Goal: Use online tool/utility: Utilize a website feature to perform a specific function

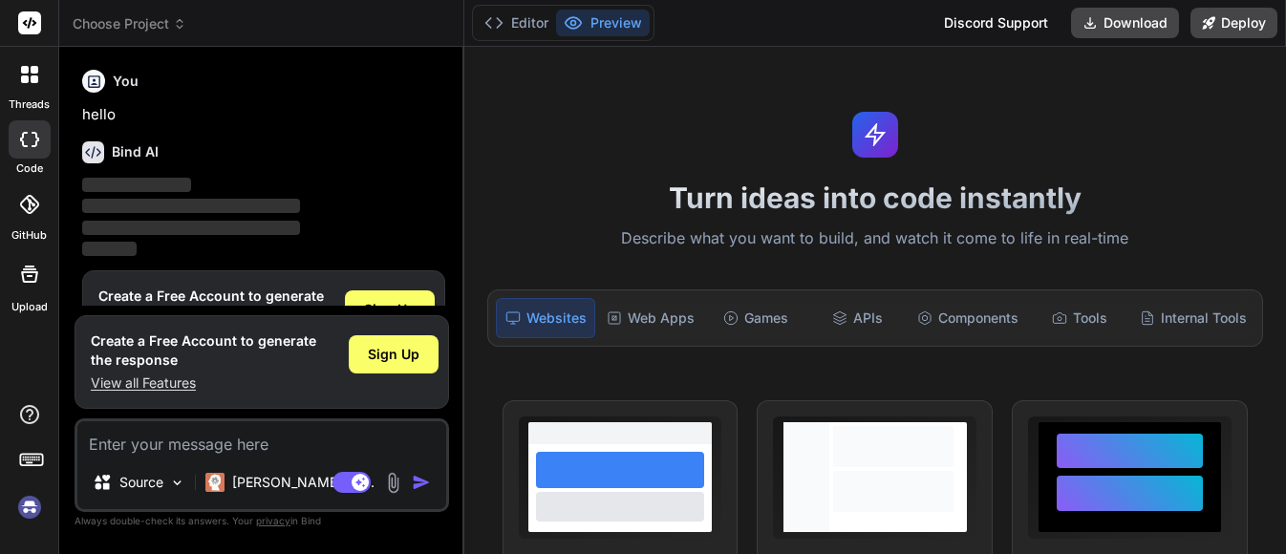
scroll to position [64, 0]
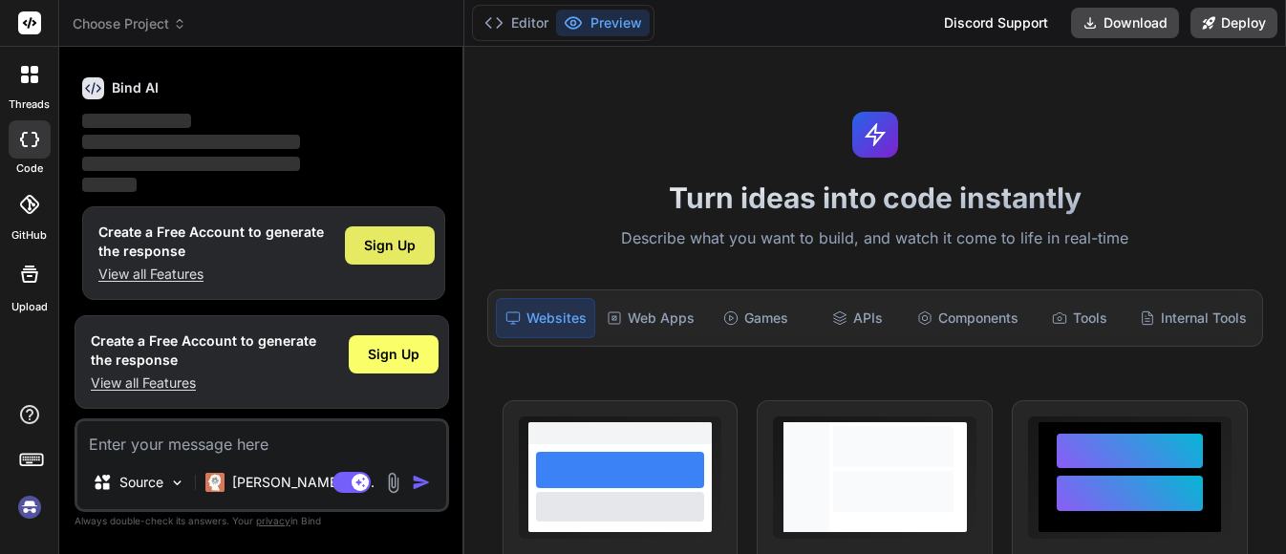
click at [399, 256] on div "Sign Up" at bounding box center [390, 246] width 90 height 38
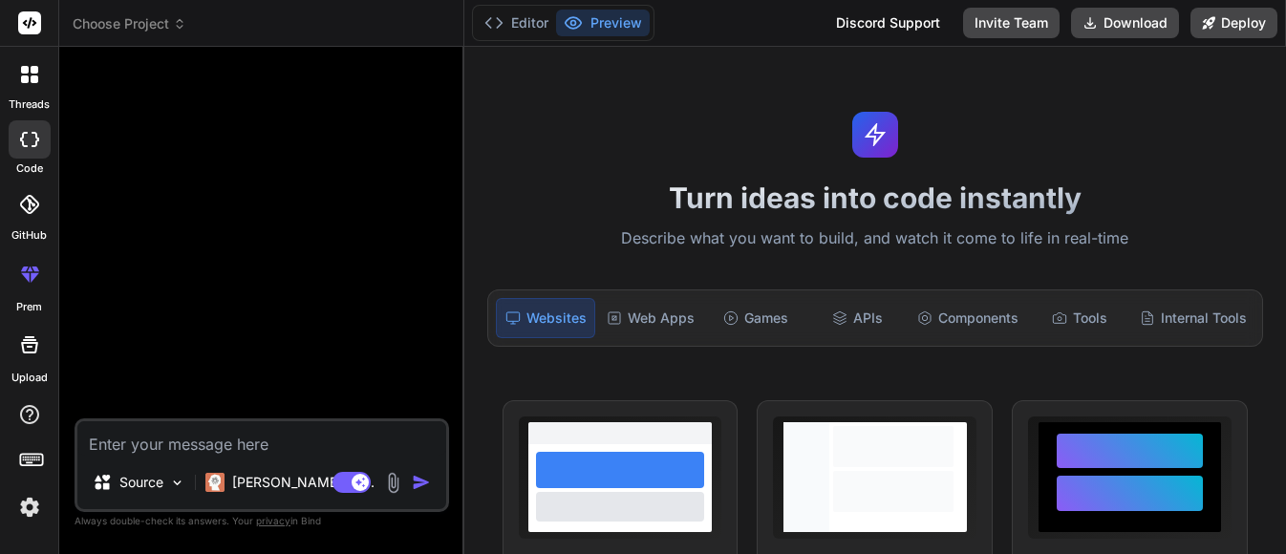
type textarea "x"
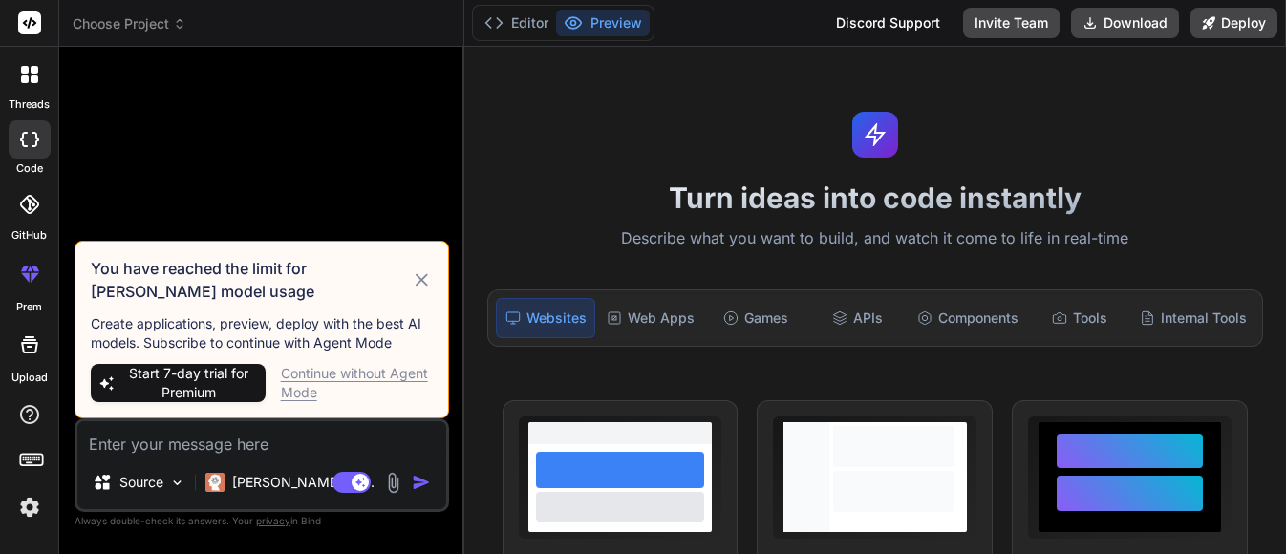
scroll to position [0, 0]
click at [306, 459] on div "Source Claude 4 S.. Agent Mode. When this toggle is activated, AI automatically…" at bounding box center [262, 466] width 375 height 94
click at [313, 428] on textarea at bounding box center [261, 438] width 369 height 34
paste textarea "const AssignmentCard: React.FC<AssignmentCardProps> = ({ grade, submissionDate,…"
type textarea "const AssignmentCard: React.FC<AssignmentCardProps> = ({ grade, submissionDate,…"
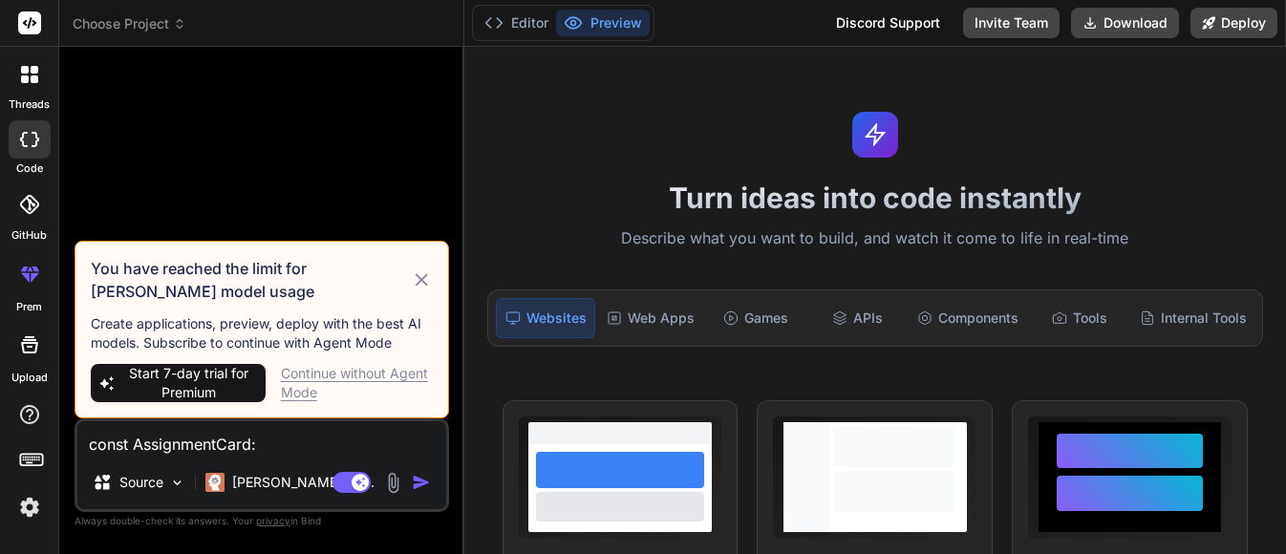
scroll to position [621, 0]
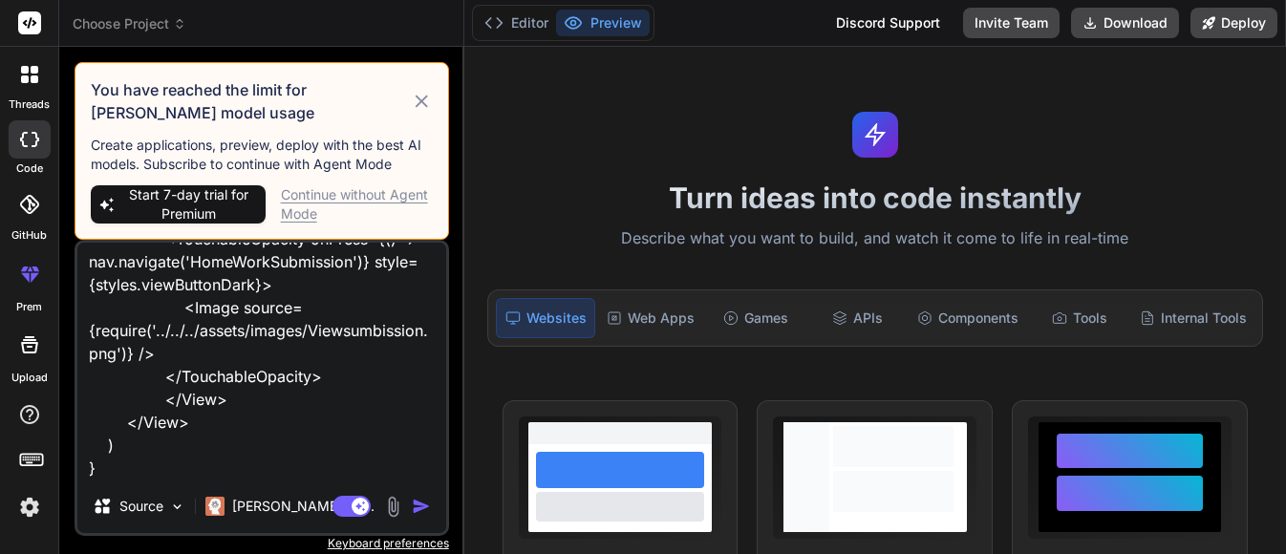
type textarea "x"
type textarea "const AssignmentCard: React.FC<AssignmentCardProps> = ({ grade, submissionDate,…"
type textarea "x"
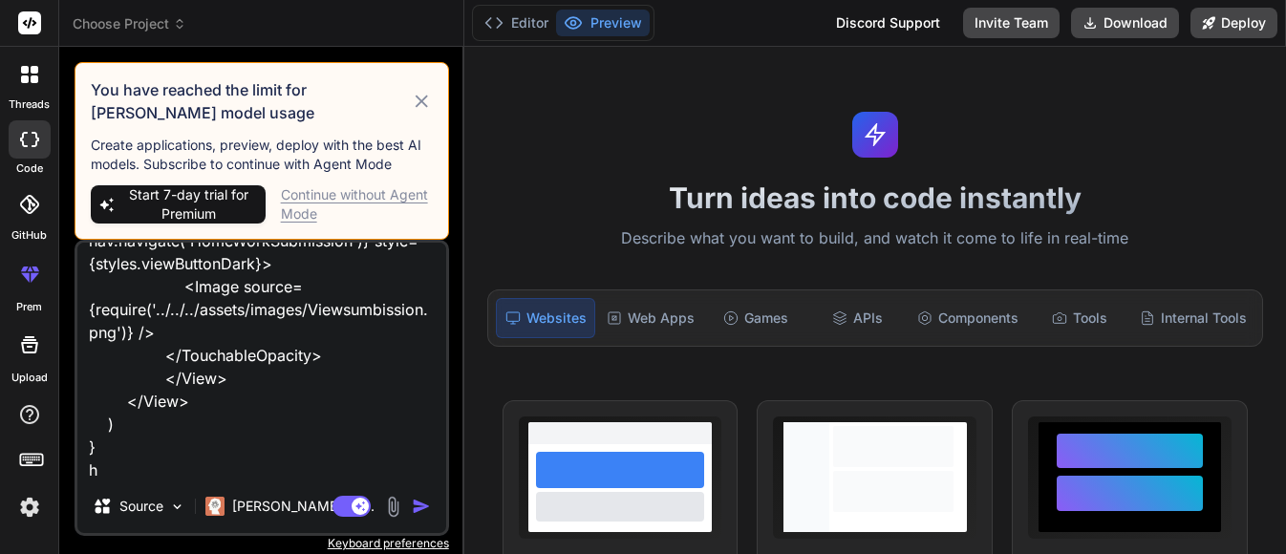
scroll to position [644, 0]
type textarea "const AssignmentCard: React.FC<AssignmentCardProps> = ({ grade, submissionDate,…"
type textarea "x"
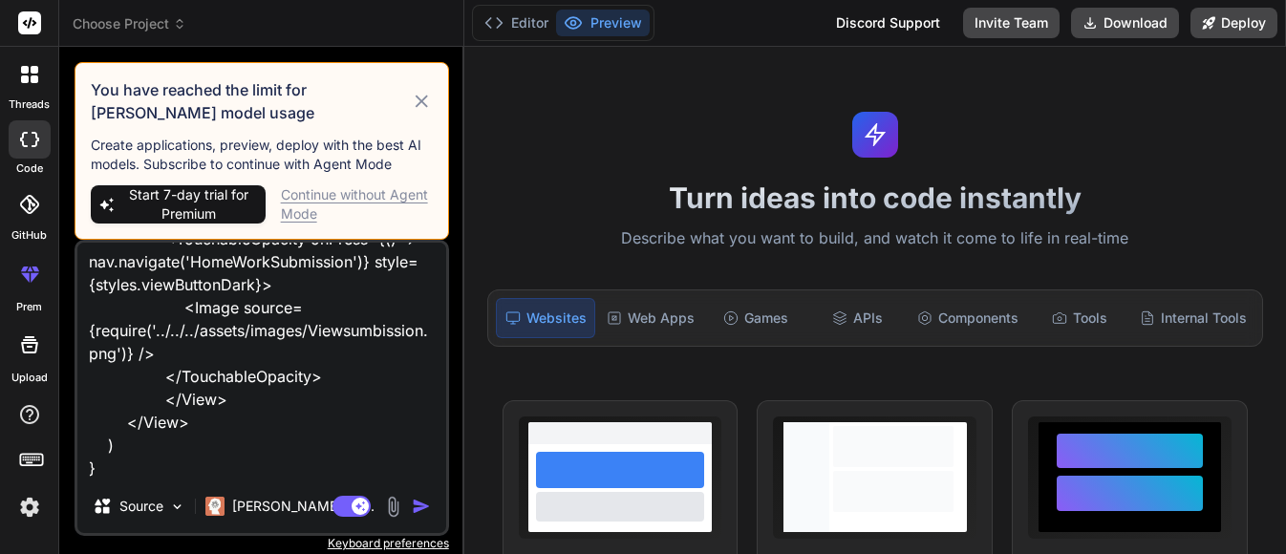
type textarea "const AssignmentCard: React.FC<AssignmentCardProps> = ({ grade, submissionDate,…"
type textarea "x"
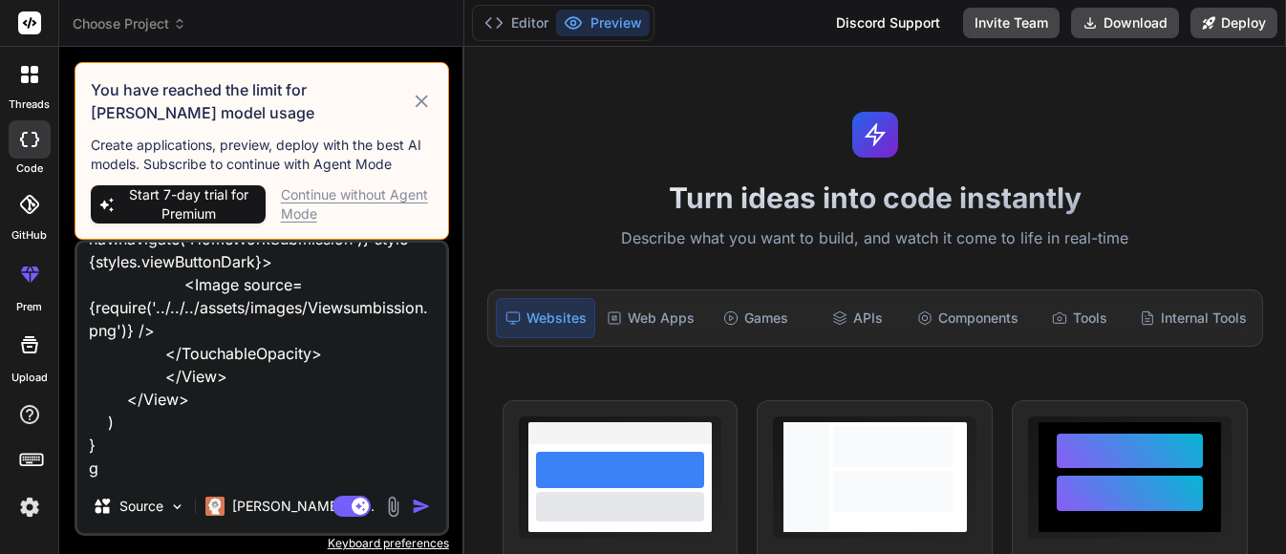
type textarea "const AssignmentCard: React.FC<AssignmentCardProps> = ({ grade, submissionDate,…"
type textarea "x"
type textarea "const AssignmentCard: React.FC<AssignmentCardProps> = ({ grade, submissionDate,…"
type textarea "x"
type textarea "const AssignmentCard: React.FC<AssignmentCardProps> = ({ grade, submissionDate,…"
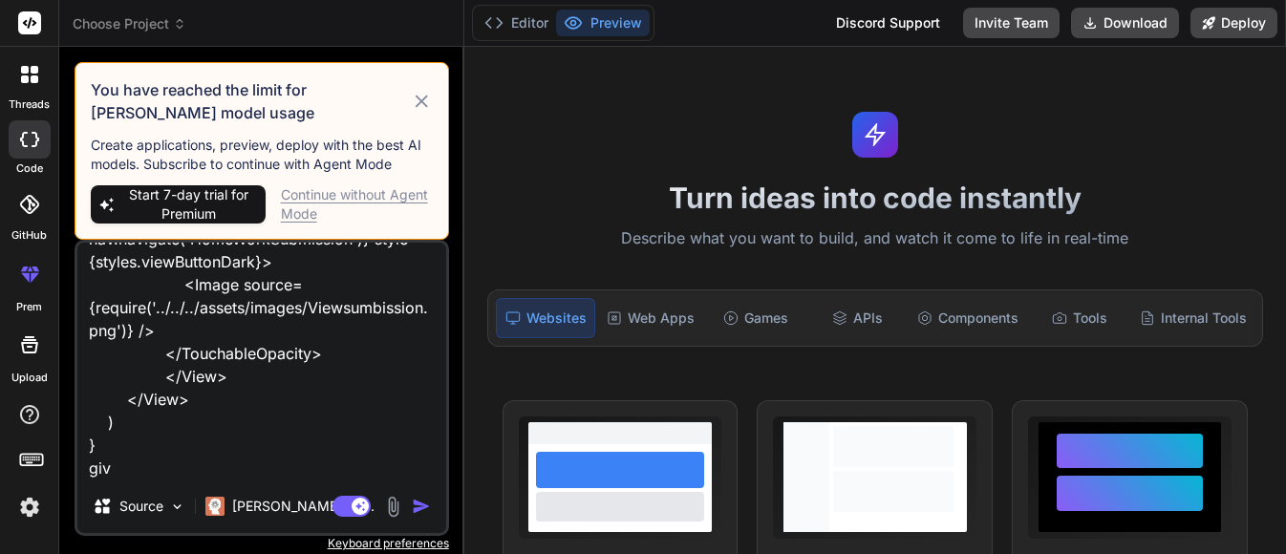
type textarea "x"
type textarea "const AssignmentCard: React.FC<AssignmentCardProps> = ({ grade, submissionDate,…"
type textarea "x"
type textarea "const AssignmentCard: React.FC<AssignmentCardProps> = ({ grade, submissionDate,…"
type textarea "x"
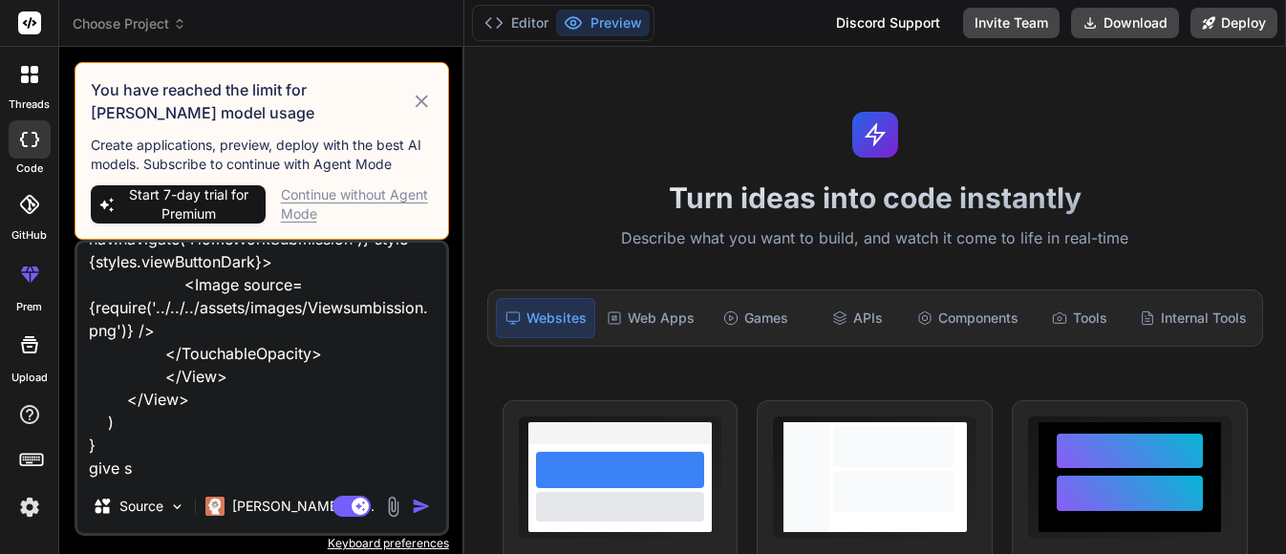
type textarea "const AssignmentCard: React.FC<AssignmentCardProps> = ({ grade, submissionDate,…"
type textarea "x"
type textarea "const AssignmentCard: React.FC<AssignmentCardProps> = ({ grade, submissionDate,…"
type textarea "x"
type textarea "const AssignmentCard: React.FC<AssignmentCardProps> = ({ grade, submissionDate,…"
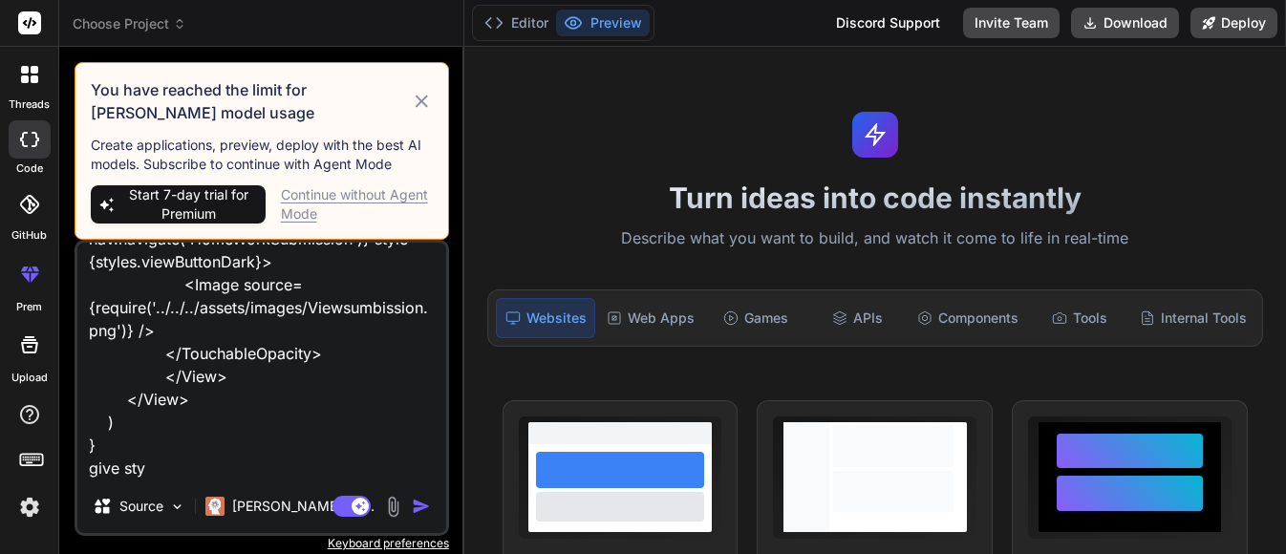
type textarea "x"
type textarea "const AssignmentCard: React.FC<AssignmentCardProps> = ({ grade, submissionDate,…"
type textarea "x"
type textarea "const AssignmentCard: React.FC<AssignmentCardProps> = ({ grade, submissionDate,…"
type textarea "x"
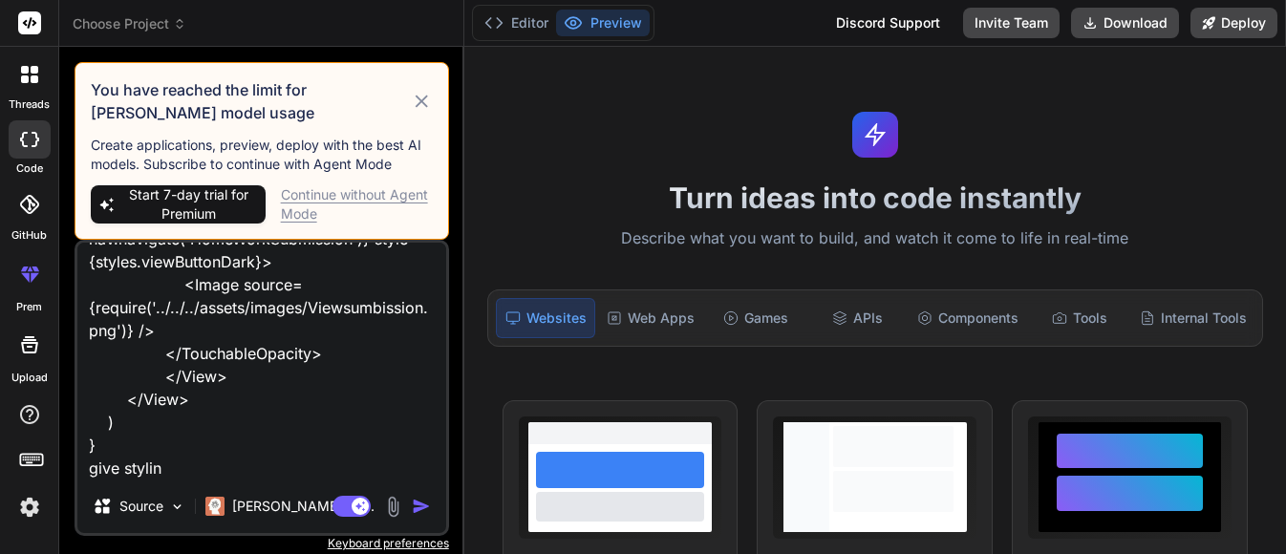
type textarea "const AssignmentCard: React.FC<AssignmentCardProps> = ({ grade, submissionDate,…"
type textarea "x"
type textarea "const AssignmentCard: React.FC<AssignmentCardProps> = ({ grade, submissionDate,…"
type textarea "x"
type textarea "const AssignmentCard: React.FC<AssignmentCardProps> = ({ grade, submissionDate,…"
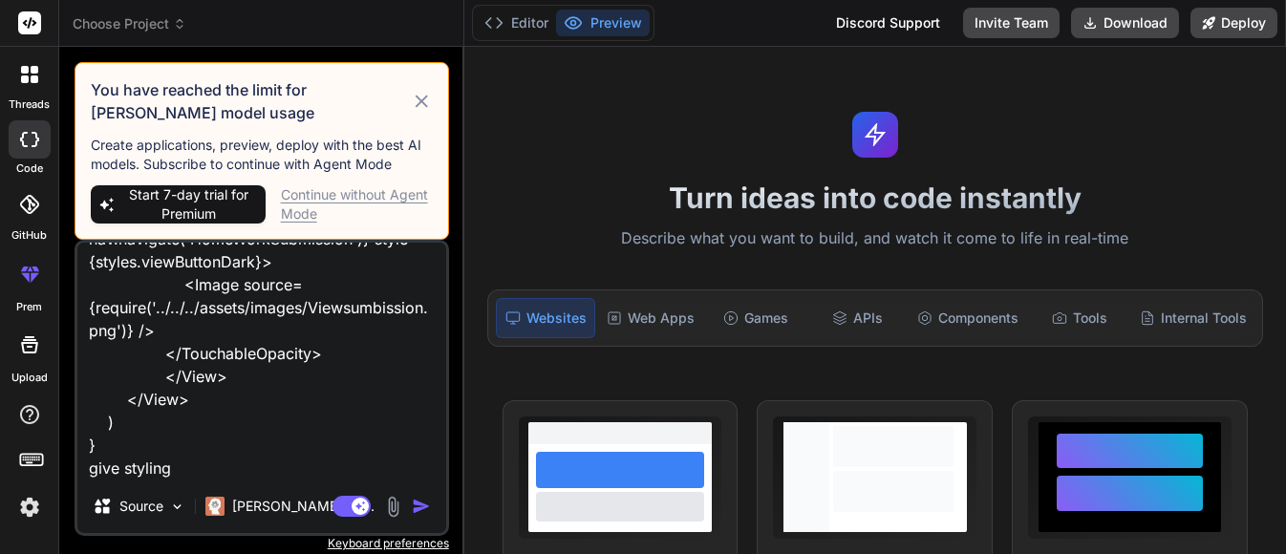
type textarea "x"
type textarea "const AssignmentCard: React.FC<AssignmentCardProps> = ({ grade, submissionDate,…"
type textarea "x"
type textarea "const AssignmentCard: React.FC<AssignmentCardProps> = ({ grade, submissionDate,…"
type textarea "x"
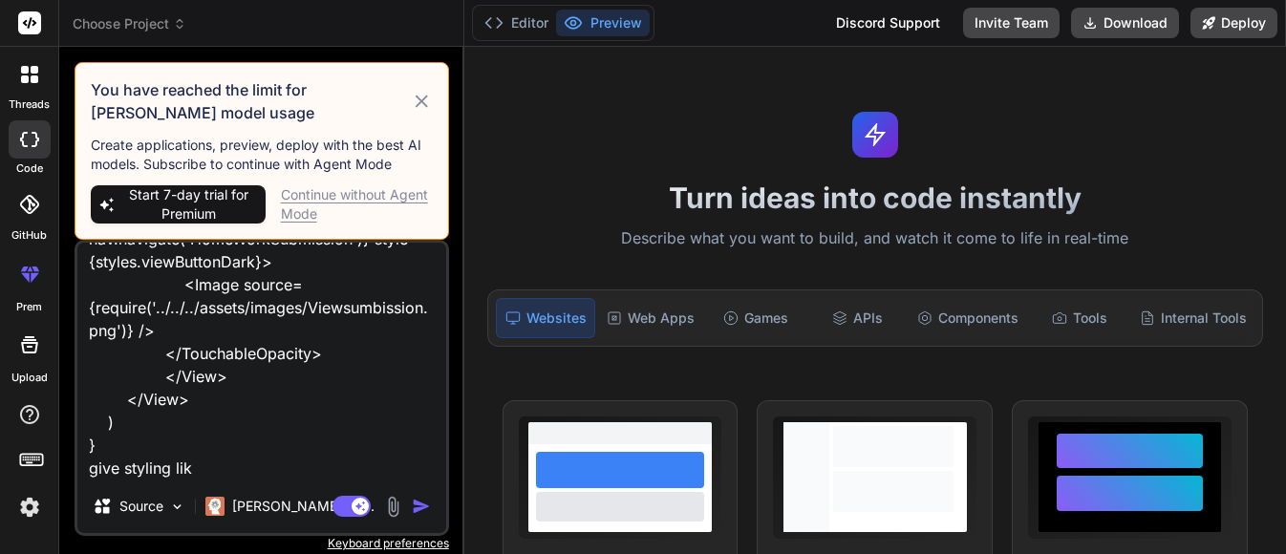
type textarea "const AssignmentCard: React.FC<AssignmentCardProps> = ({ grade, submissionDate,…"
type textarea "x"
type textarea "const AssignmentCard: React.FC<AssignmentCardProps> = ({ grade, submissionDate,…"
type textarea "x"
type textarea "const AssignmentCard: React.FC<AssignmentCardProps> = ({ grade, submissionDate,…"
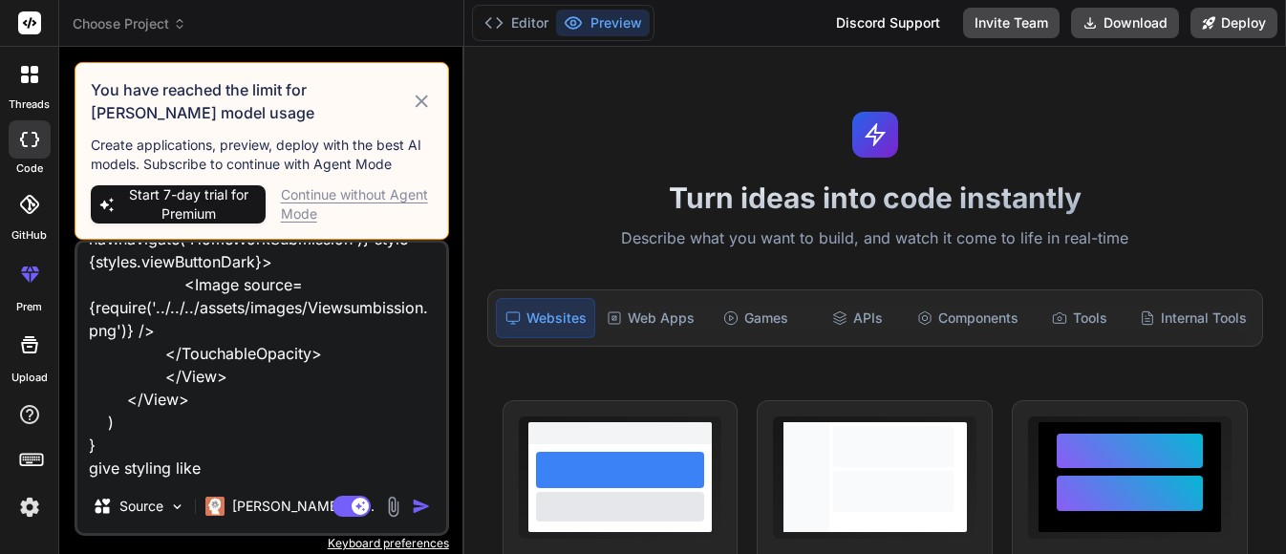
type textarea "x"
type textarea "const AssignmentCard: React.FC<AssignmentCardProps> = ({ grade, submissionDate,…"
type textarea "x"
type textarea "const AssignmentCard: React.FC<AssignmentCardProps> = ({ grade, submissionDate,…"
type textarea "x"
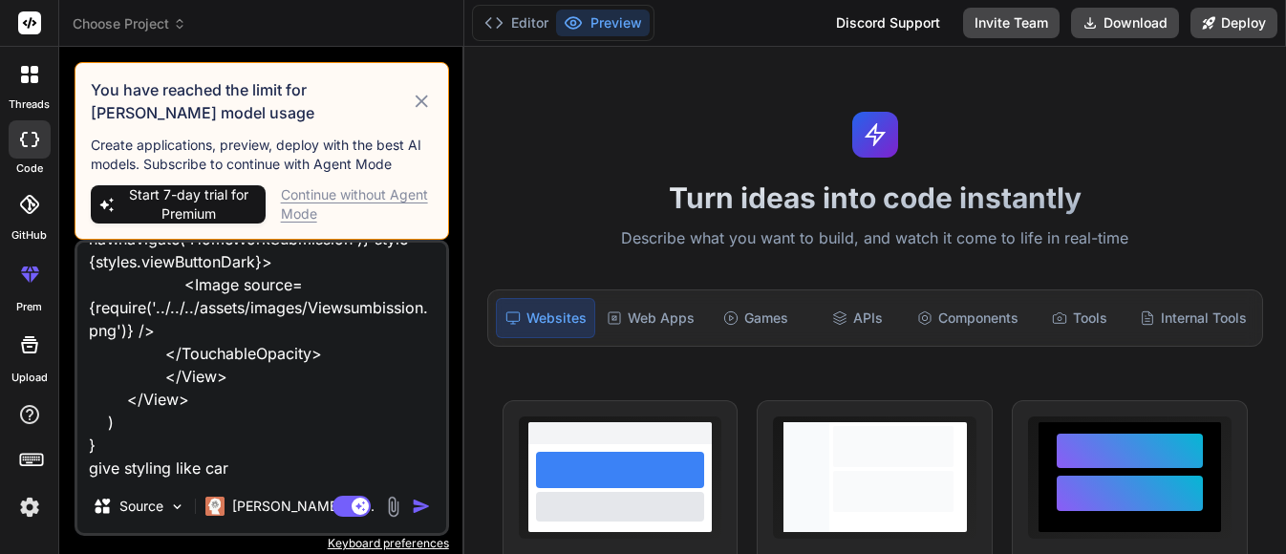
type textarea "const AssignmentCard: React.FC<AssignmentCardProps> = ({ grade, submissionDate,…"
type textarea "x"
type textarea "const AssignmentCard: React.FC<AssignmentCardProps> = ({ grade, submissionDate,…"
type textarea "x"
type textarea "const AssignmentCard: React.FC<AssignmentCardProps> = ({ grade, submissionDate,…"
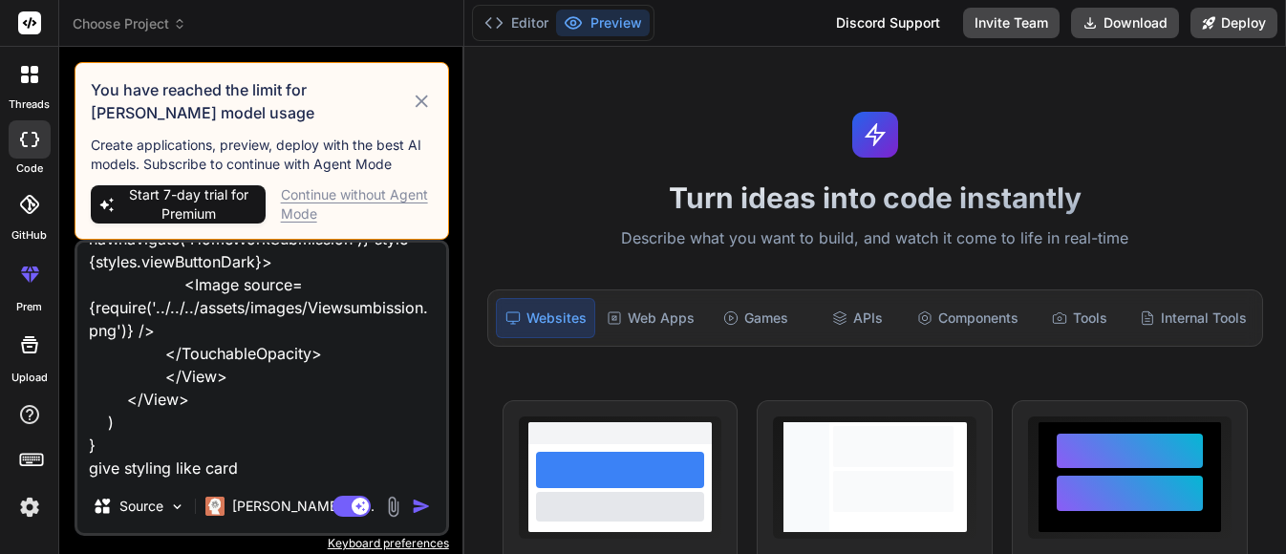
type textarea "x"
type textarea "const AssignmentCard: React.FC<AssignmentCardProps> = ({ grade, submissionDate,…"
type textarea "x"
type textarea "const AssignmentCard: React.FC<AssignmentCardProps> = ({ grade, submissionDate,…"
type textarea "x"
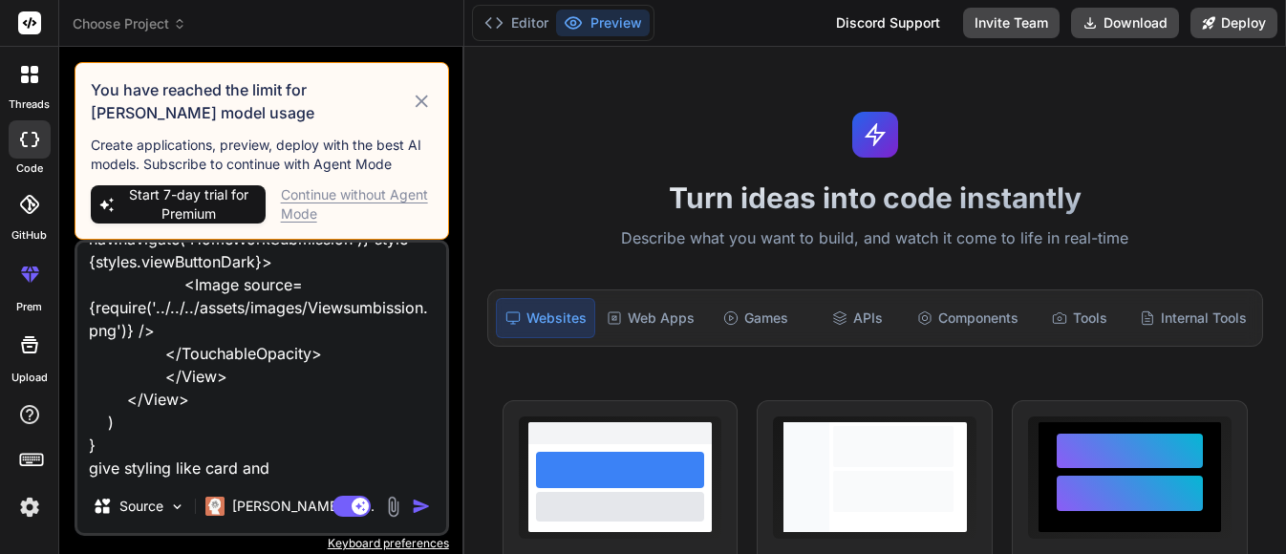
type textarea "const AssignmentCard: React.FC<AssignmentCardProps> = ({ grade, submissionDate,…"
type textarea "x"
type textarea "const AssignmentCard: React.FC<AssignmentCardProps> = ({ grade, submissionDate,…"
type textarea "x"
type textarea "const AssignmentCard: React.FC<AssignmentCardProps> = ({ grade, submissionDate,…"
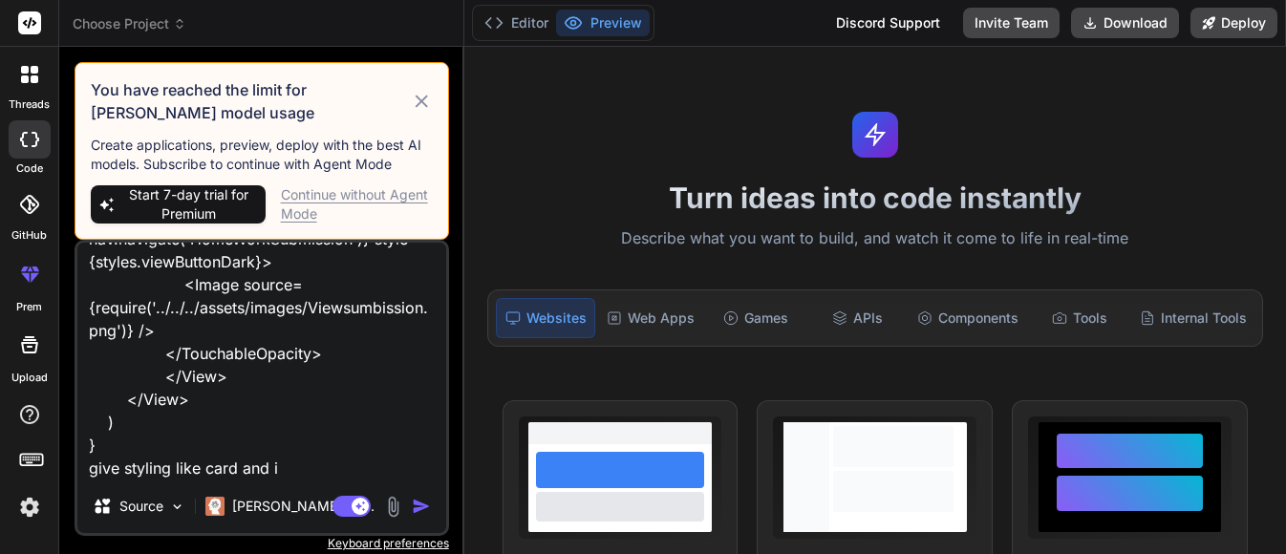
type textarea "x"
type textarea "const AssignmentCard: React.FC<AssignmentCardProps> = ({ grade, submissionDate,…"
type textarea "x"
type textarea "const AssignmentCard: React.FC<AssignmentCardProps> = ({ grade, submissionDate,…"
type textarea "x"
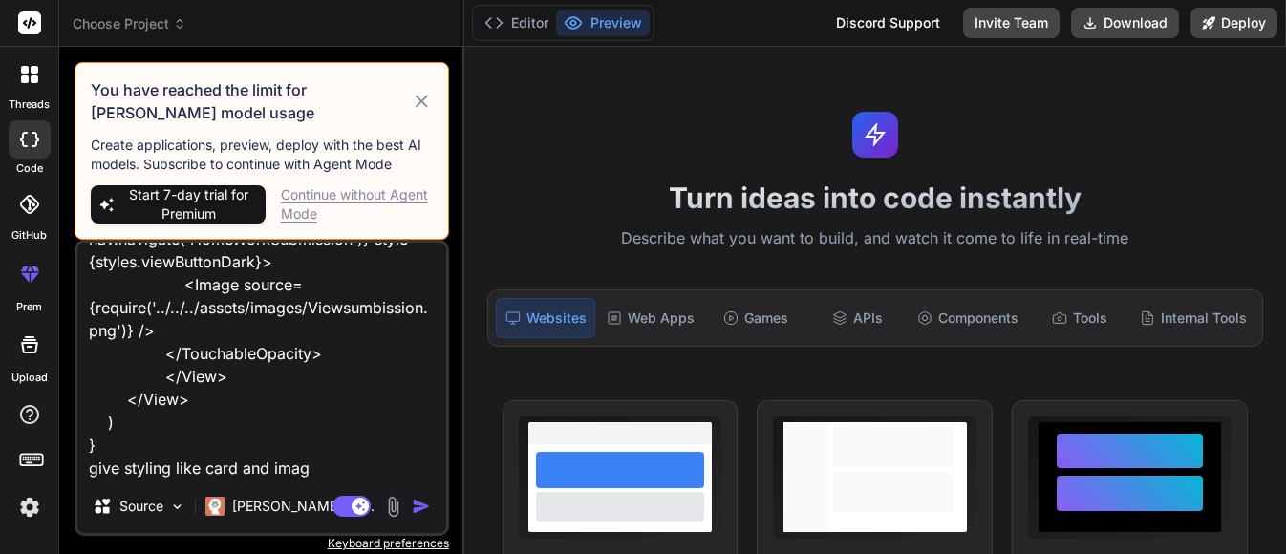
type textarea "const AssignmentCard: React.FC<AssignmentCardProps> = ({ grade, submissionDate,…"
type textarea "x"
type textarea "const AssignmentCard: React.FC<AssignmentCardProps> = ({ grade, submissionDate,…"
type textarea "x"
type textarea "const AssignmentCard: React.FC<AssignmentCardProps> = ({ grade, submissionDate,…"
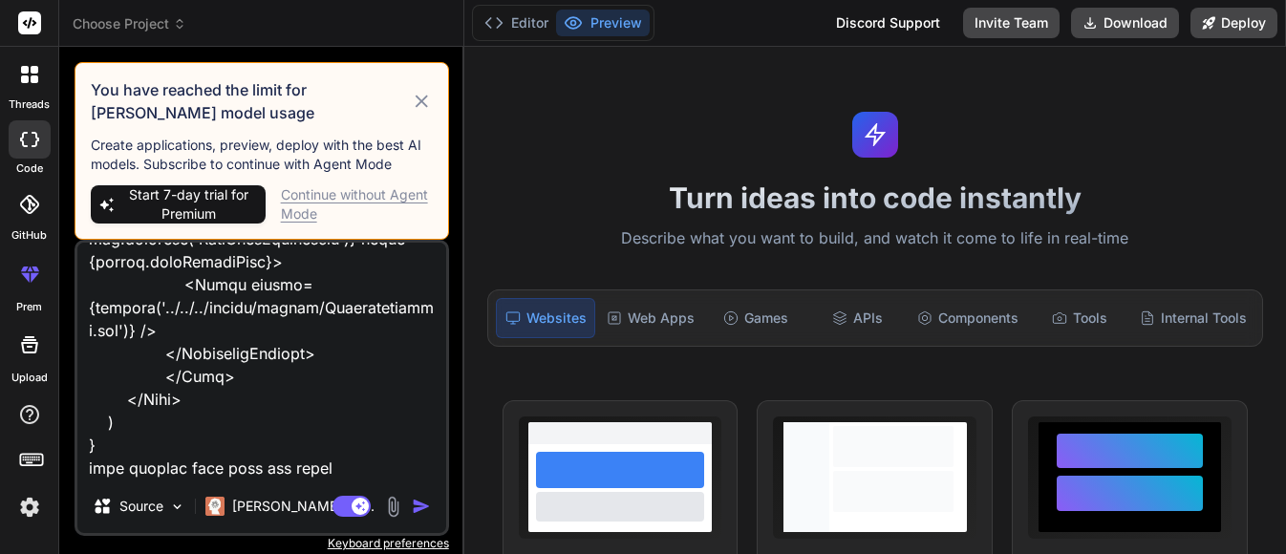
type textarea "x"
type textarea "const AssignmentCard: React.FC<AssignmentCardProps> = ({ grade, submissionDate,…"
type textarea "x"
type textarea "const AssignmentCard: React.FC<AssignmentCardProps> = ({ grade, submissionDate,…"
type textarea "x"
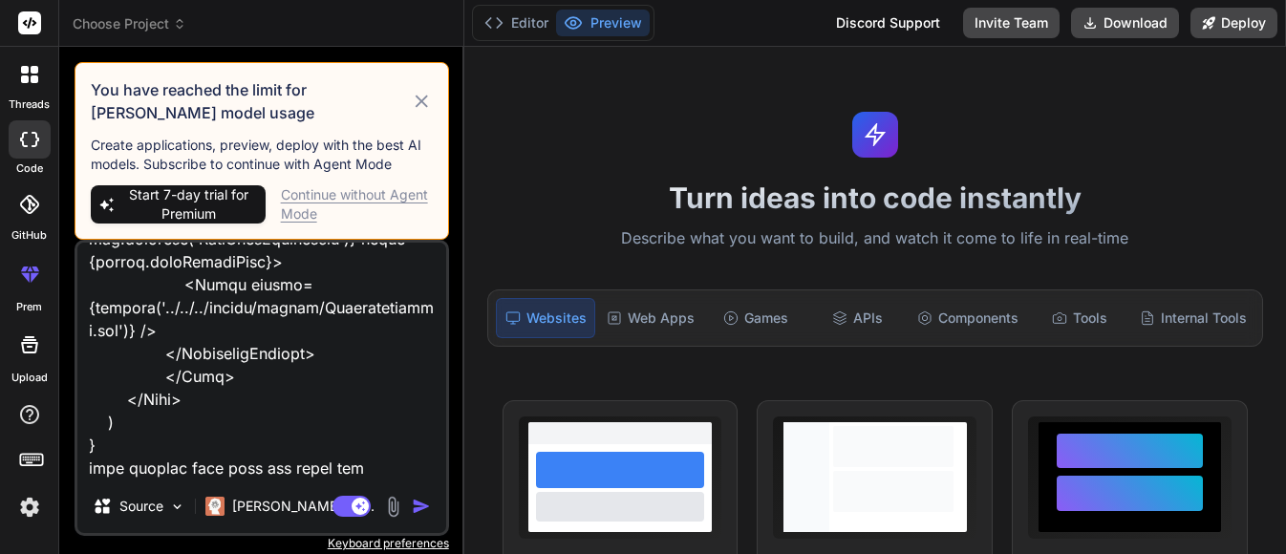
type textarea "const AssignmentCard: React.FC<AssignmentCardProps> = ({ grade, submissionDate,…"
type textarea "x"
type textarea "const AssignmentCard: React.FC<AssignmentCardProps> = ({ grade, submissionDate,…"
type textarea "x"
type textarea "const AssignmentCard: React.FC<AssignmentCardProps> = ({ grade, submissionDate,…"
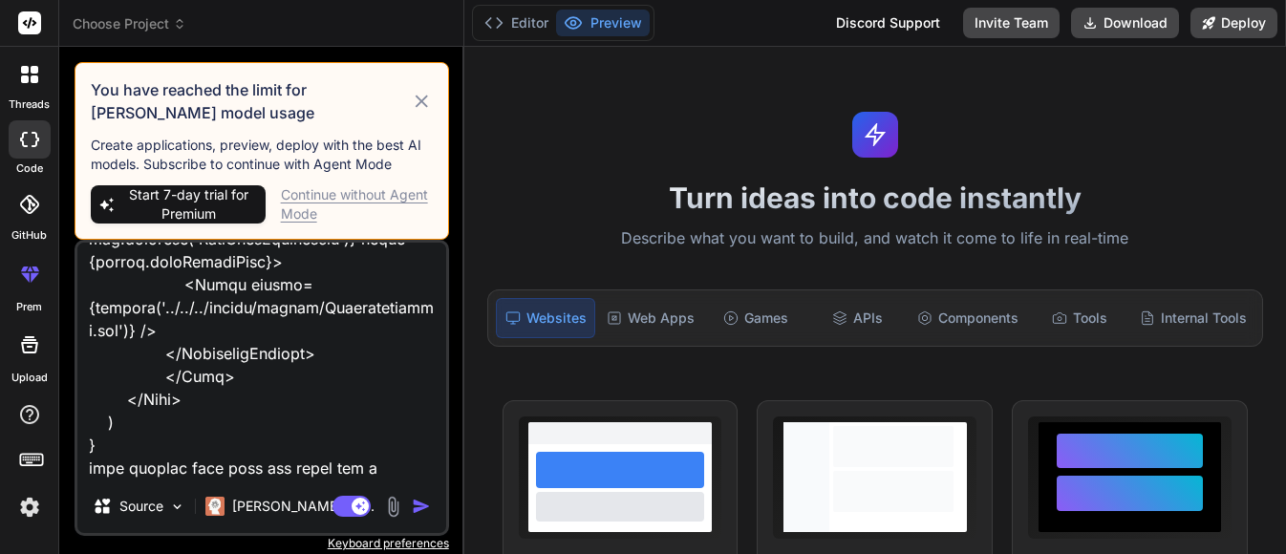
type textarea "x"
type textarea "const AssignmentCard: React.FC<AssignmentCardProps> = ({ grade, submissionDate,…"
type textarea "x"
type textarea "const AssignmentCard: React.FC<AssignmentCardProps> = ({ grade, submissionDate,…"
type textarea "x"
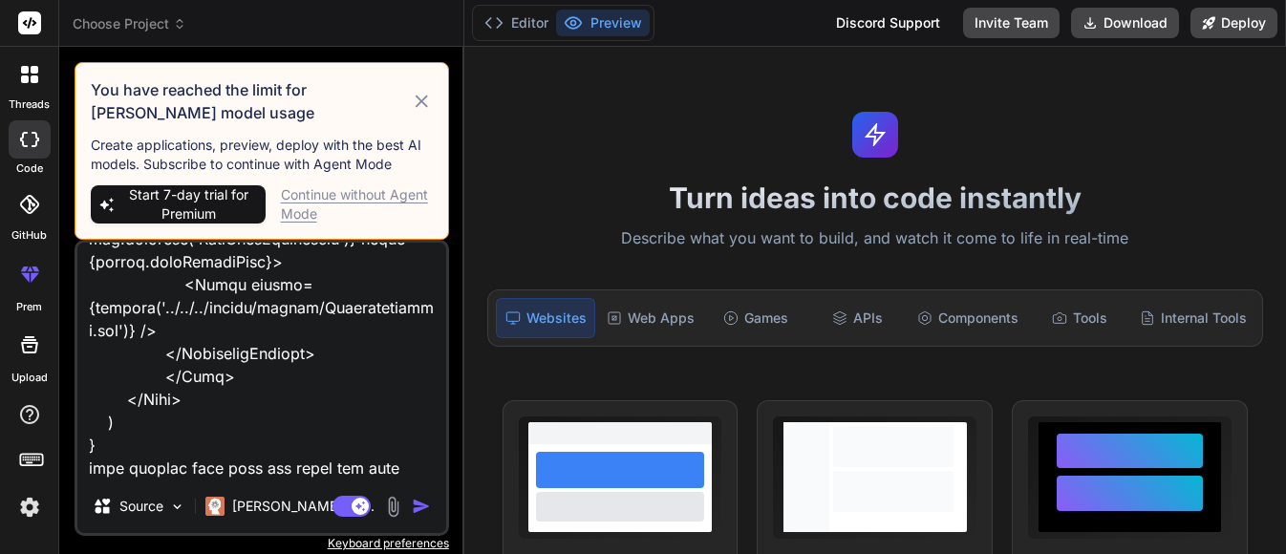
type textarea "const AssignmentCard: React.FC<AssignmentCardProps> = ({ grade, submissionDate,…"
type textarea "x"
type textarea "const AssignmentCard: React.FC<AssignmentCardProps> = ({ grade, submissionDate,…"
type textarea "x"
type textarea "const AssignmentCard: React.FC<AssignmentCardProps> = ({ grade, submissionDate,…"
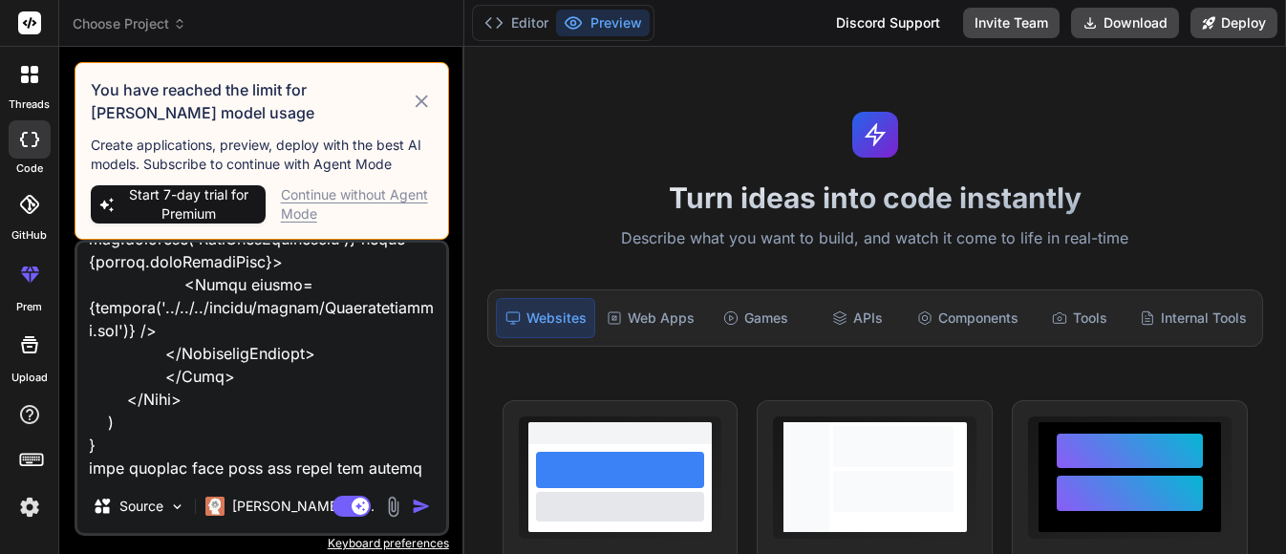
type textarea "x"
type textarea "const AssignmentCard: React.FC<AssignmentCardProps> = ({ grade, submissionDate,…"
type textarea "x"
type textarea "const AssignmentCard: React.FC<AssignmentCardProps> = ({ grade, submissionDate,…"
type textarea "x"
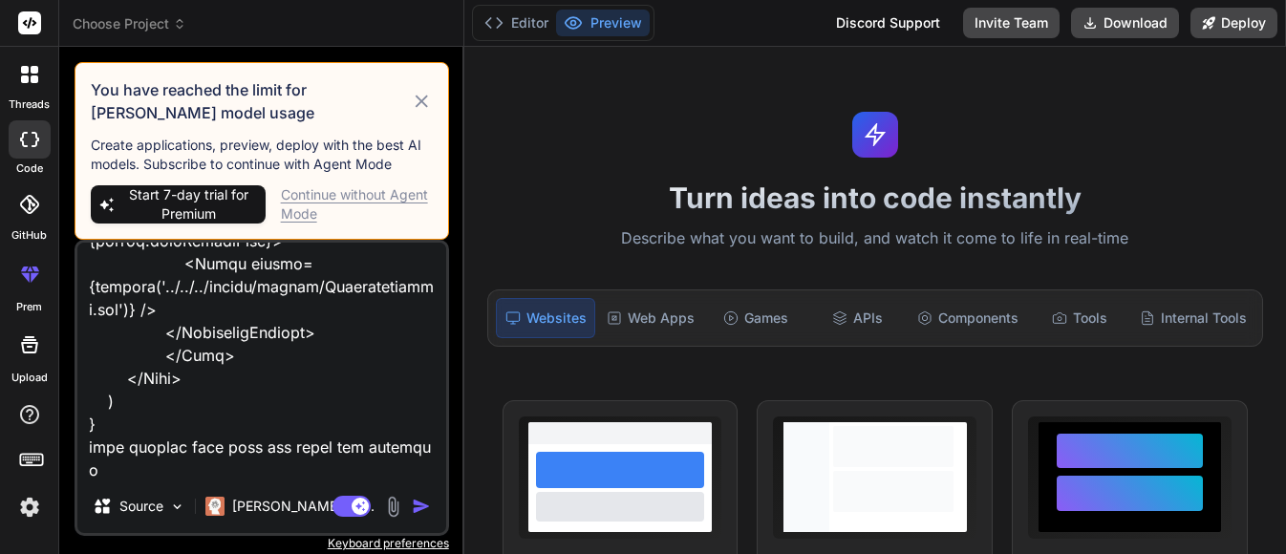
type textarea "const AssignmentCard: React.FC<AssignmentCardProps> = ({ grade, submissionDate,…"
type textarea "x"
type textarea "const AssignmentCard: React.FC<AssignmentCardProps> = ({ grade, submissionDate,…"
type textarea "x"
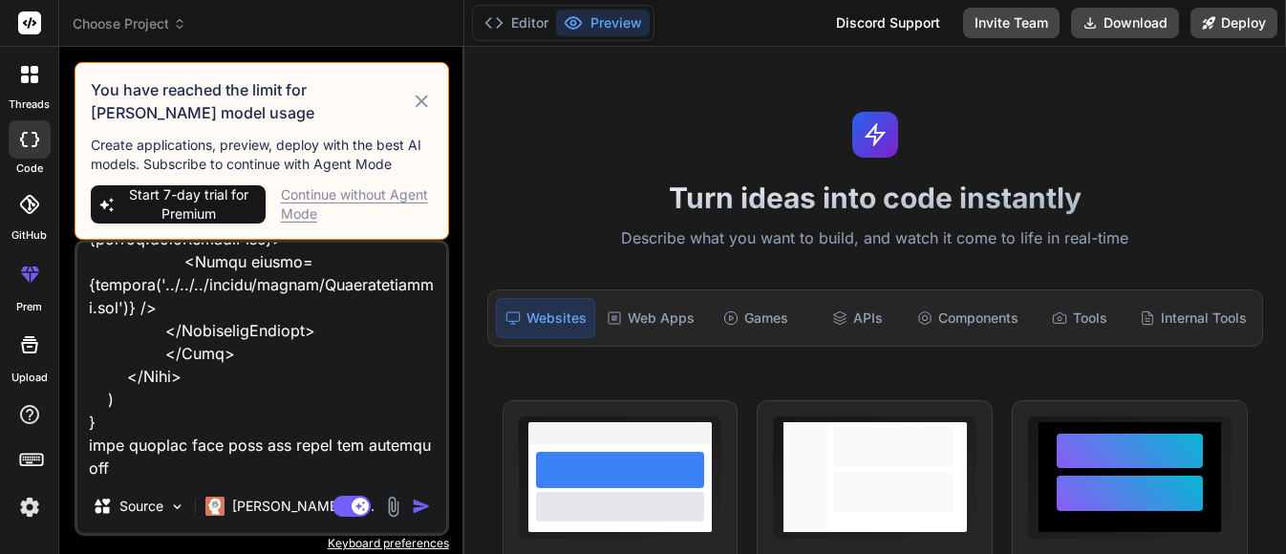
type textarea "const AssignmentCard: React.FC<AssignmentCardProps> = ({ grade, submissionDate,…"
type textarea "x"
type textarea "const AssignmentCard: React.FC<AssignmentCardProps> = ({ grade, submissionDate,…"
type textarea "x"
type textarea "const AssignmentCard: React.FC<AssignmentCardProps> = ({ grade, submissionDate,…"
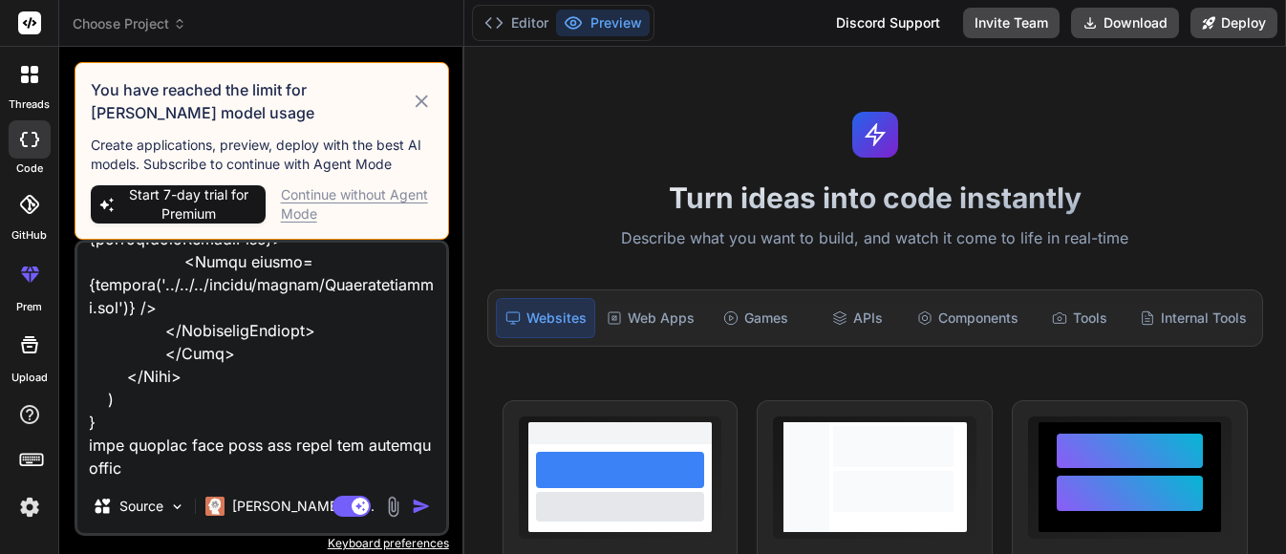
type textarea "x"
type textarea "const AssignmentCard: React.FC<AssignmentCardProps> = ({ grade, submissionDate,…"
type textarea "x"
type textarea "const AssignmentCard: React.FC<AssignmentCardProps> = ({ grade, submissionDate,…"
type textarea "x"
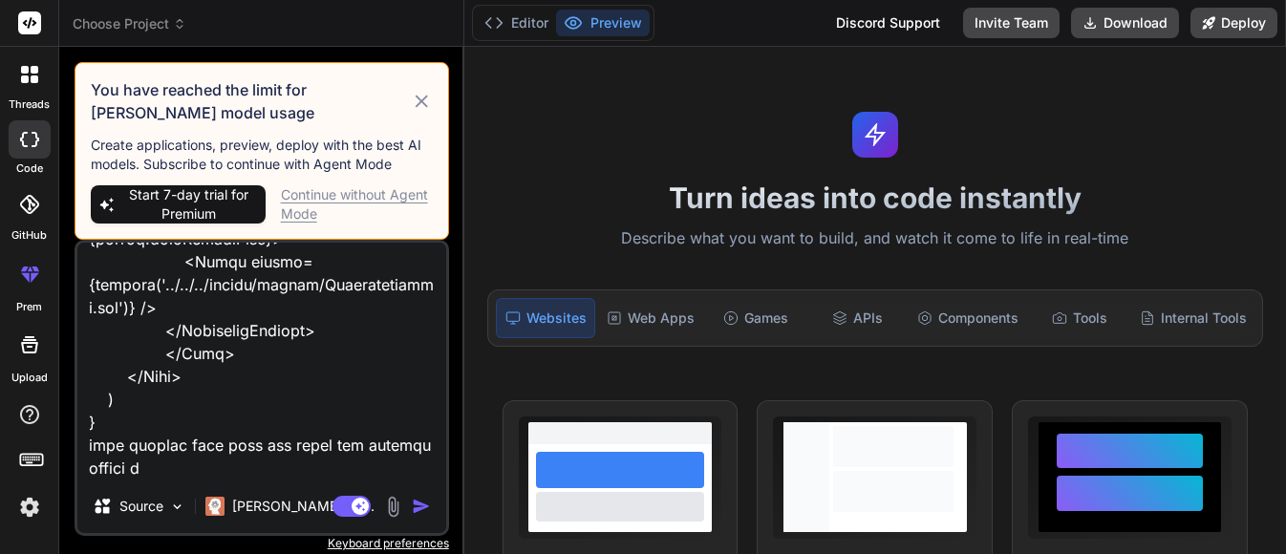
type textarea "const AssignmentCard: React.FC<AssignmentCardProps> = ({ grade, submissionDate,…"
type textarea "x"
type textarea "const AssignmentCard: React.FC<AssignmentCardProps> = ({ grade, submissionDate,…"
type textarea "x"
type textarea "const AssignmentCard: React.FC<AssignmentCardProps> = ({ grade, submissionDate,…"
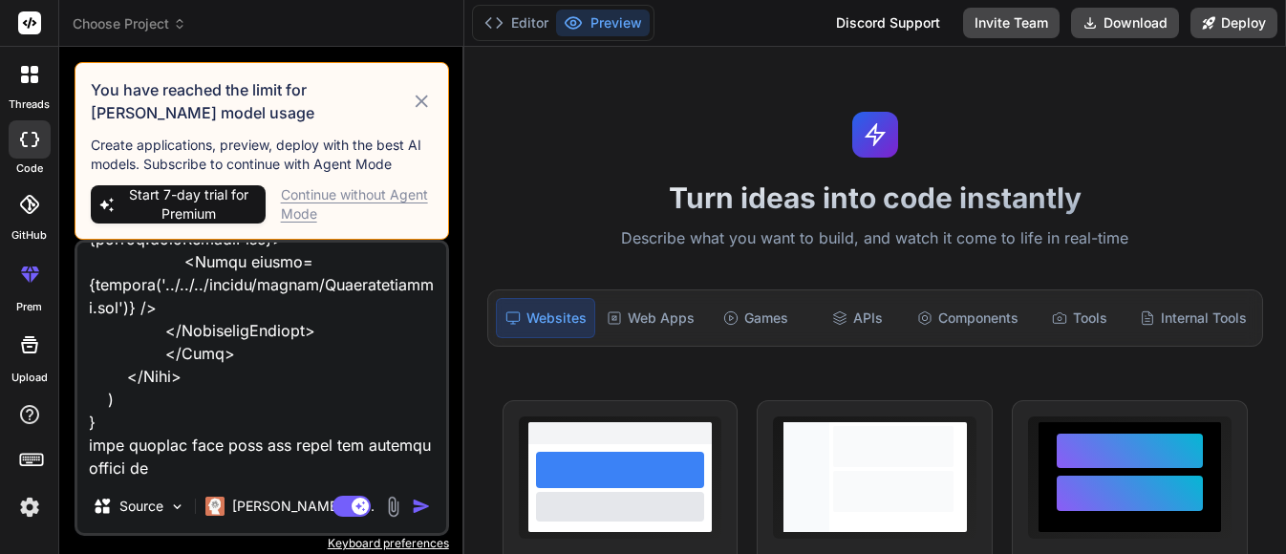
type textarea "x"
type textarea "const AssignmentCard: React.FC<AssignmentCardProps> = ({ grade, submissionDate,…"
type textarea "x"
type textarea "const AssignmentCard: React.FC<AssignmentCardProps> = ({ grade, submissionDate,…"
type textarea "x"
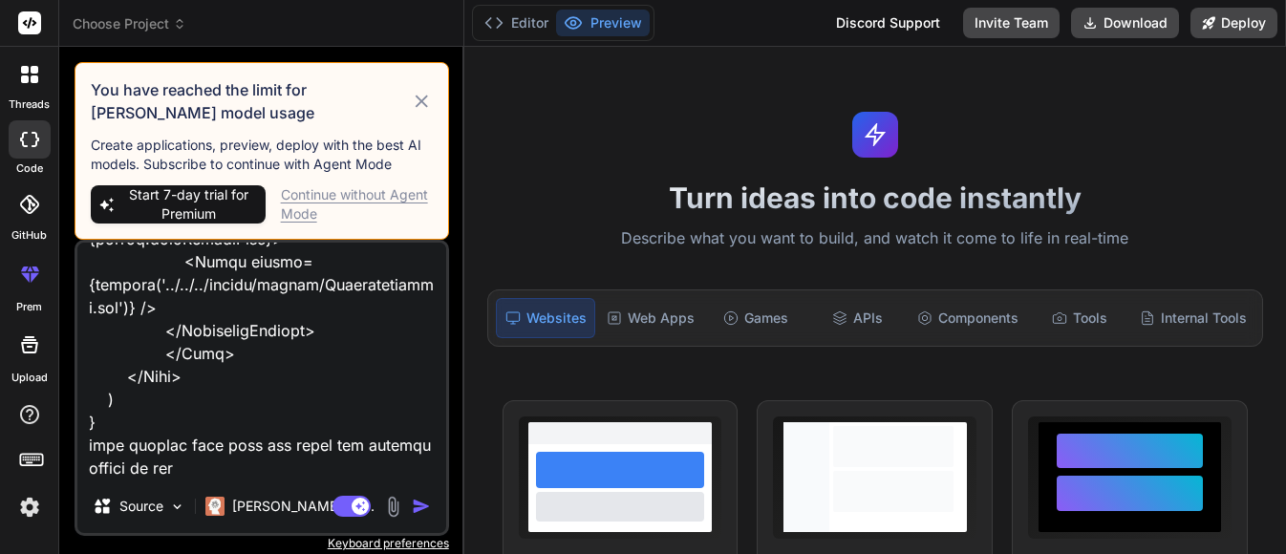
type textarea "const AssignmentCard: React.FC<AssignmentCardProps> = ({ grade, submissionDate,…"
type textarea "x"
type textarea "const AssignmentCard: React.FC<AssignmentCardProps> = ({ grade, submissionDate,…"
type textarea "x"
type textarea "const AssignmentCard: React.FC<AssignmentCardProps> = ({ grade, submissionDate,…"
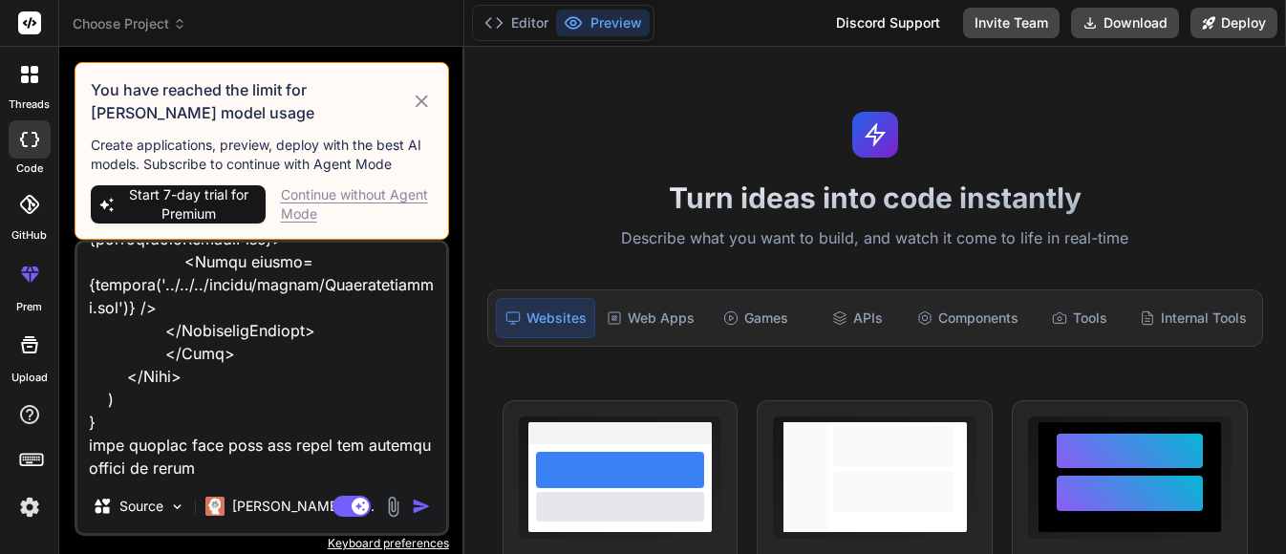
type textarea "x"
type textarea "const AssignmentCard: React.FC<AssignmentCardProps> = ({ grade, submissionDate,…"
type textarea "x"
type textarea "const AssignmentCard: React.FC<AssignmentCardProps> = ({ grade, submissionDate,…"
type textarea "x"
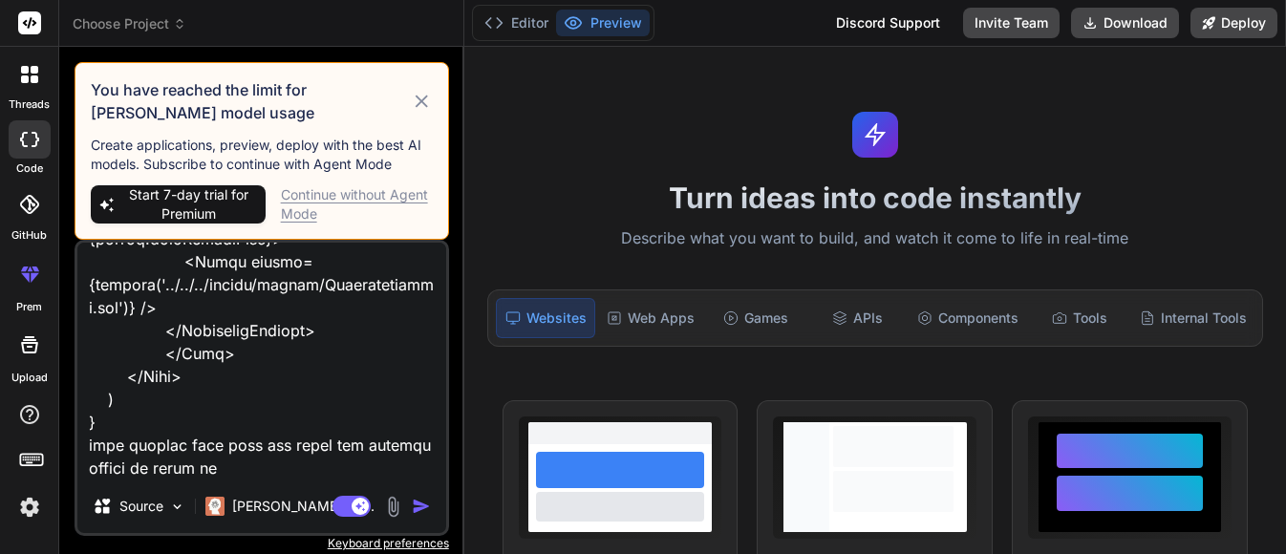
type textarea "const AssignmentCard: React.FC<AssignmentCardProps> = ({ grade, submissionDate,…"
type textarea "x"
type textarea "const AssignmentCard: React.FC<AssignmentCardProps> = ({ grade, submissionDate,…"
type textarea "x"
type textarea "const AssignmentCard: React.FC<AssignmentCardProps> = ({ grade, submissionDate,…"
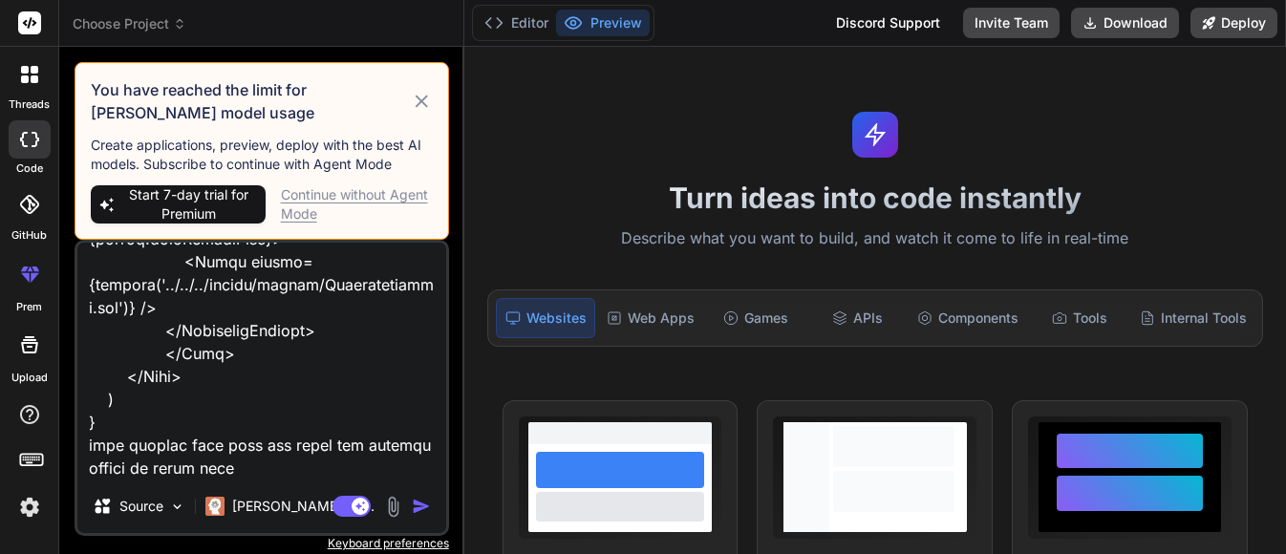
type textarea "x"
type textarea "const AssignmentCard: React.FC<AssignmentCardProps> = ({ grade, submissionDate,…"
type textarea "x"
type textarea "const AssignmentCard: React.FC<AssignmentCardProps> = ({ grade, submissionDate,…"
type textarea "x"
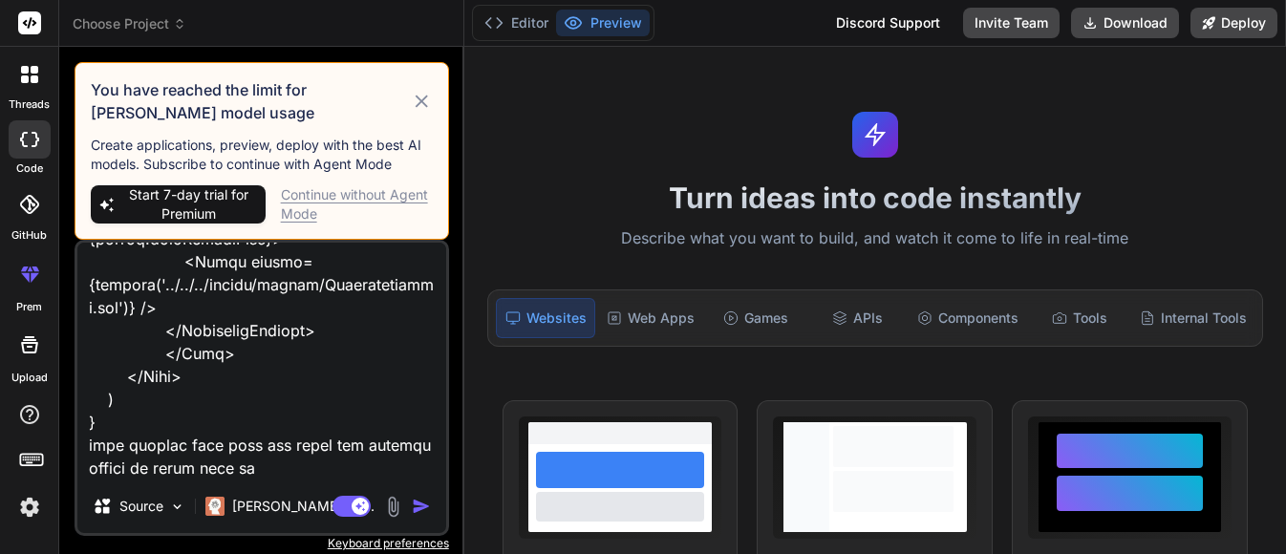
type textarea "const AssignmentCard: React.FC<AssignmentCardProps> = ({ grade, submissionDate,…"
type textarea "x"
type textarea "const AssignmentCard: React.FC<AssignmentCardProps> = ({ grade, submissionDate,…"
type textarea "x"
type textarea "const AssignmentCard: React.FC<AssignmentCardProps> = ({ grade, submissionDate,…"
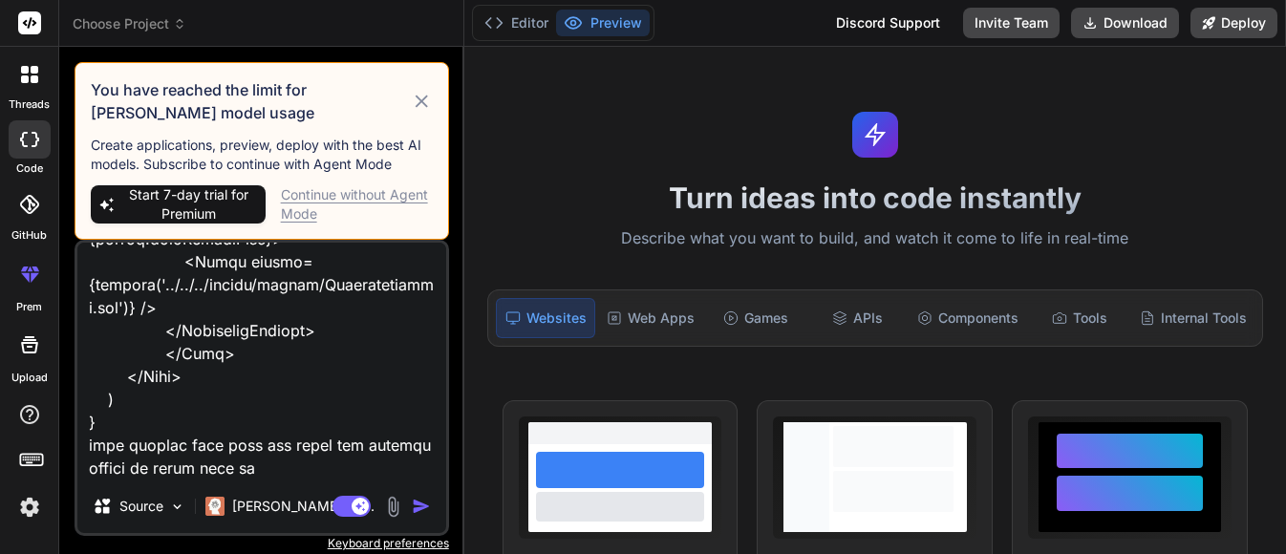
type textarea "x"
type textarea "const AssignmentCard: React.FC<AssignmentCardProps> = ({ grade, submissionDate,…"
type textarea "x"
type textarea "const AssignmentCard: React.FC<AssignmentCardProps> = ({ grade, submissionDate,…"
type textarea "x"
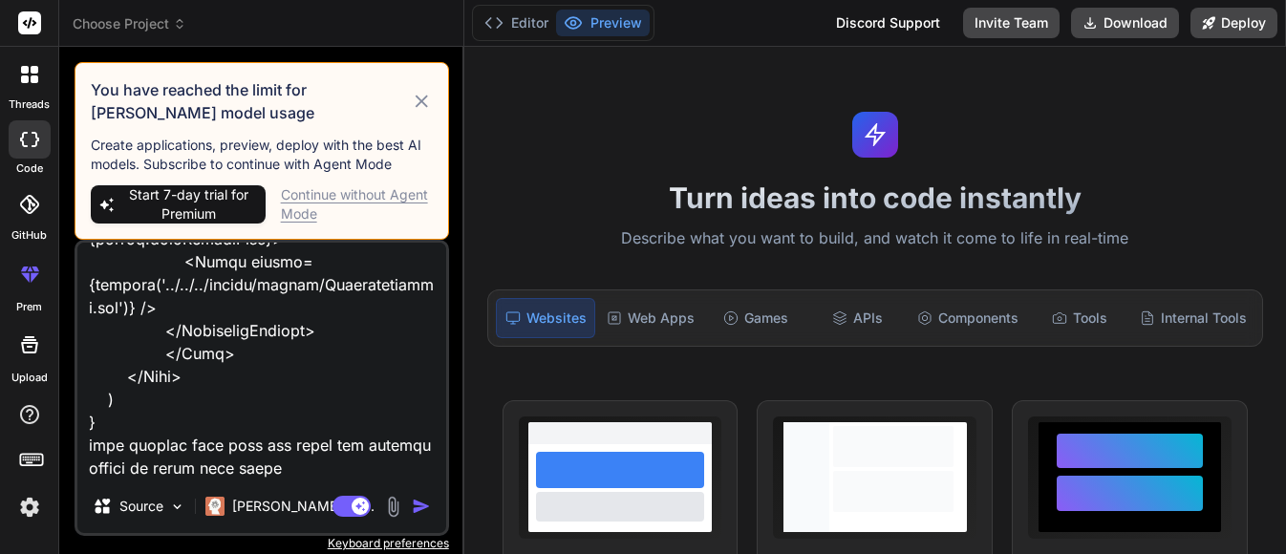
type textarea "const AssignmentCard: React.FC<AssignmentCardProps> = ({ grade, submissionDate,…"
type textarea "x"
type textarea "const AssignmentCard: React.FC<AssignmentCardProps> = ({ grade, submissionDate,…"
type textarea "x"
type textarea "const AssignmentCard: React.FC<AssignmentCardProps> = ({ grade, submissionDate,…"
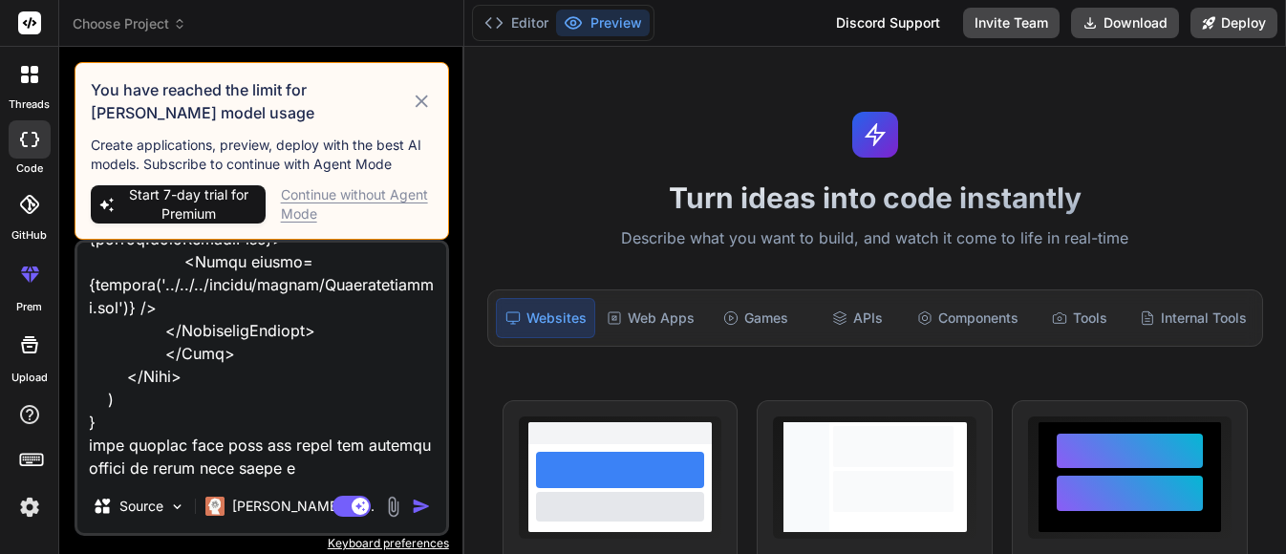
type textarea "x"
type textarea "const AssignmentCard: React.FC<AssignmentCardProps> = ({ grade, submissionDate,…"
type textarea "x"
type textarea "const AssignmentCard: React.FC<AssignmentCardProps> = ({ grade, submissionDate,…"
type textarea "x"
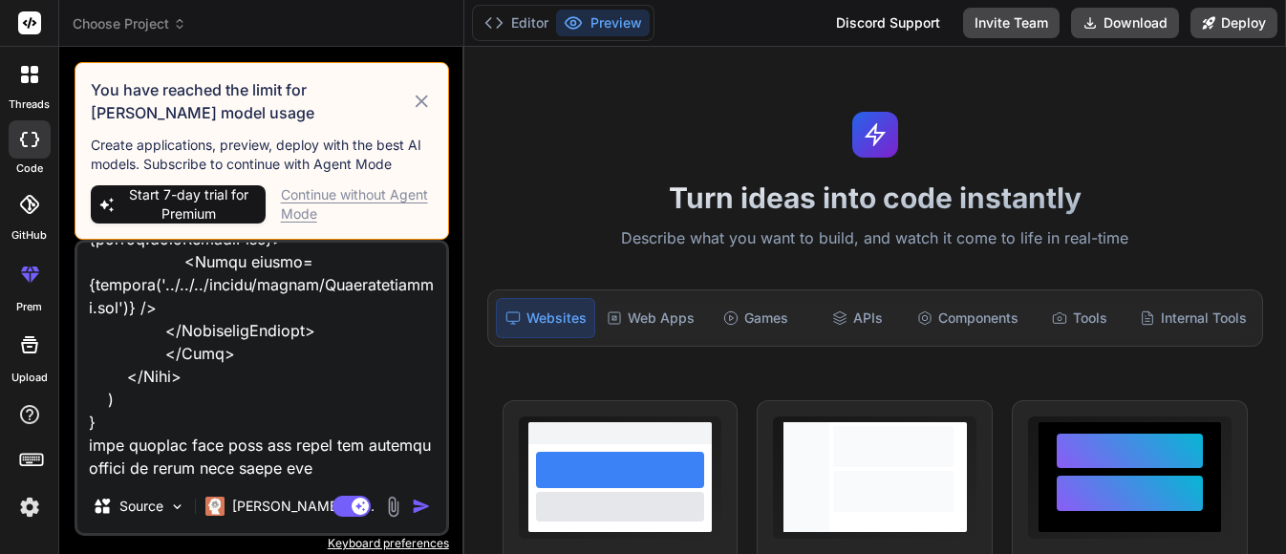
type textarea "const AssignmentCard: React.FC<AssignmentCardProps> = ({ grade, submissionDate,…"
type textarea "x"
type textarea "const AssignmentCard: React.FC<AssignmentCardProps> = ({ grade, submissionDate,…"
type textarea "x"
type textarea "const AssignmentCard: React.FC<AssignmentCardProps> = ({ grade, submissionDate,…"
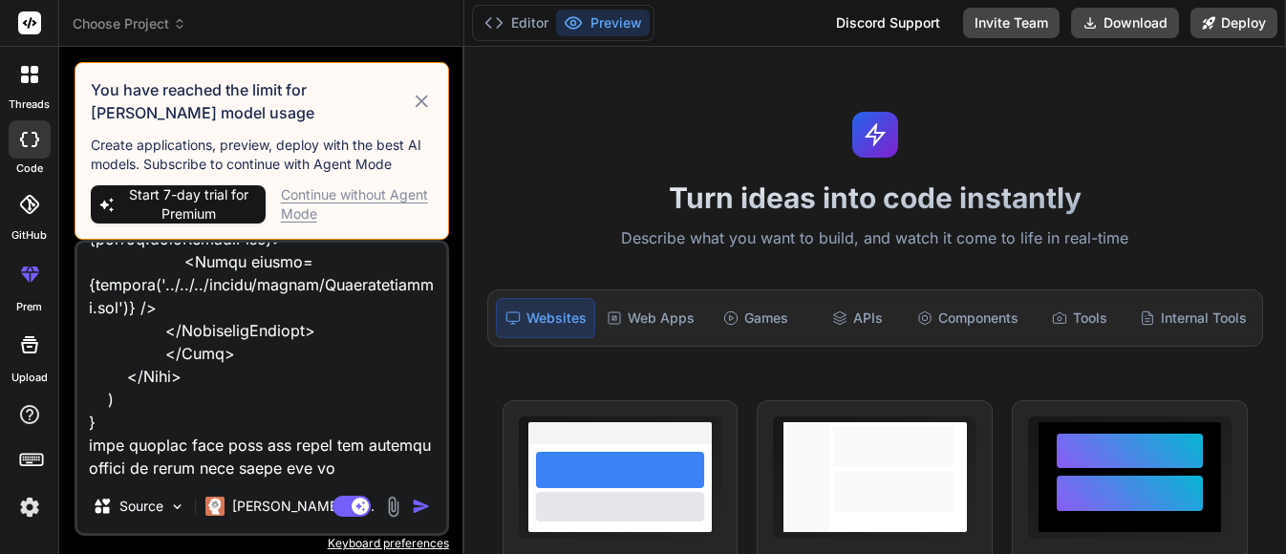
type textarea "x"
type textarea "const AssignmentCard: React.FC<AssignmentCardProps> = ({ grade, submissionDate,…"
type textarea "x"
type textarea "const AssignmentCard: React.FC<AssignmentCardProps> = ({ grade, submissionDate,…"
type textarea "x"
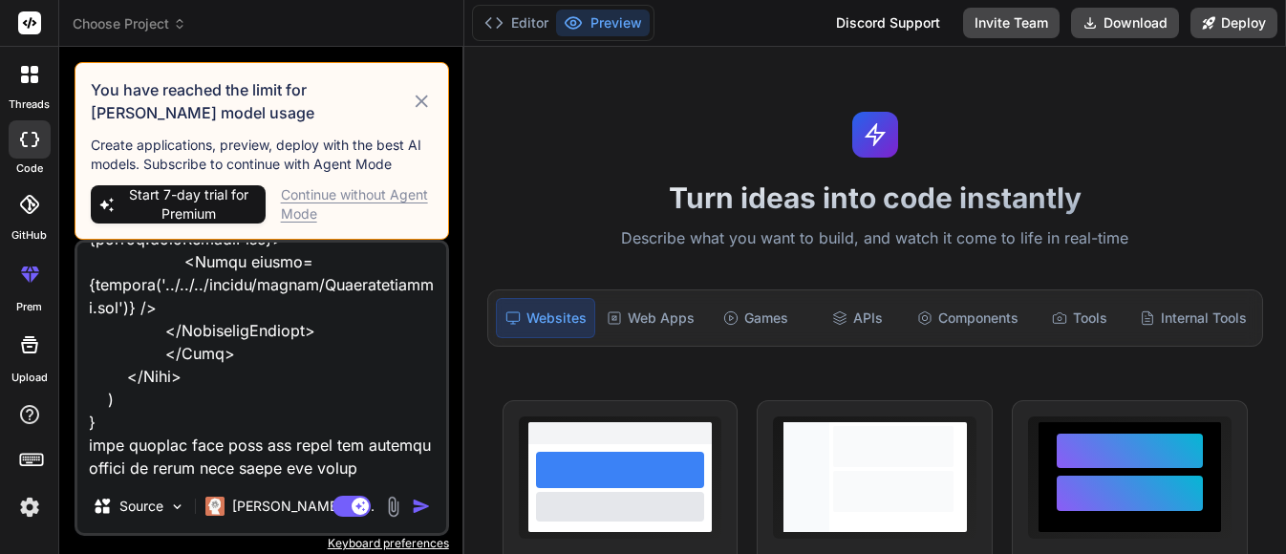
type textarea "const AssignmentCard: React.FC<AssignmentCardProps> = ({ grade, submissionDate,…"
type textarea "x"
type textarea "const AssignmentCard: React.FC<AssignmentCardProps> = ({ grade, submissionDate,…"
type textarea "x"
type textarea "const AssignmentCard: React.FC<AssignmentCardProps> = ({ grade, submissionDate,…"
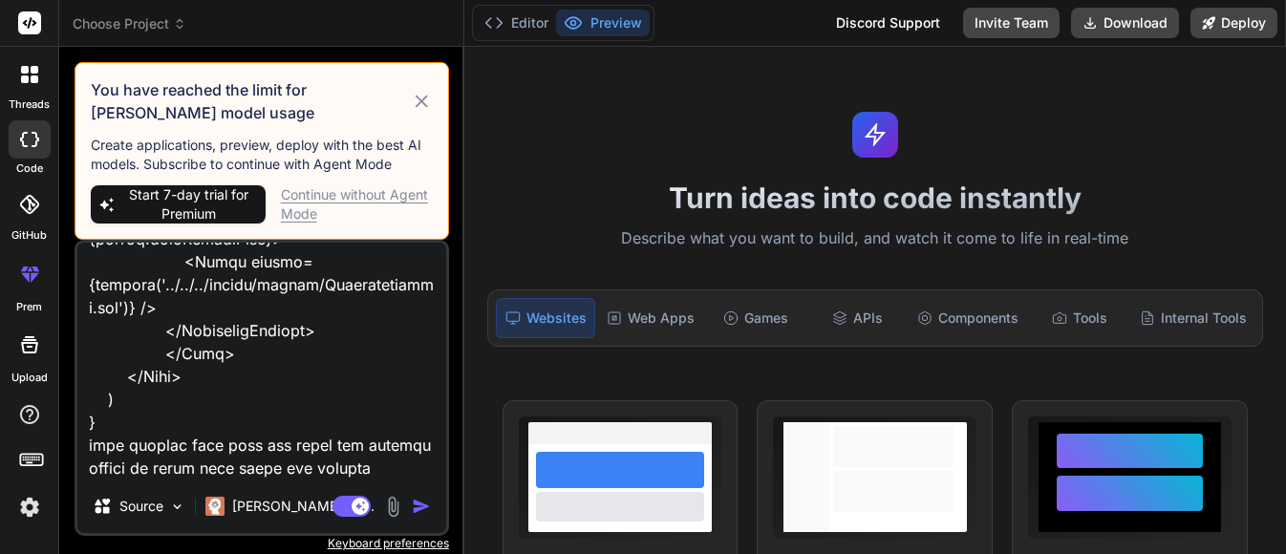
type textarea "x"
type textarea "const AssignmentCard: React.FC<AssignmentCardProps> = ({ grade, submissionDate,…"
type textarea "x"
type textarea "const AssignmentCard: React.FC<AssignmentCardProps> = ({ grade, submissionDate,…"
type textarea "x"
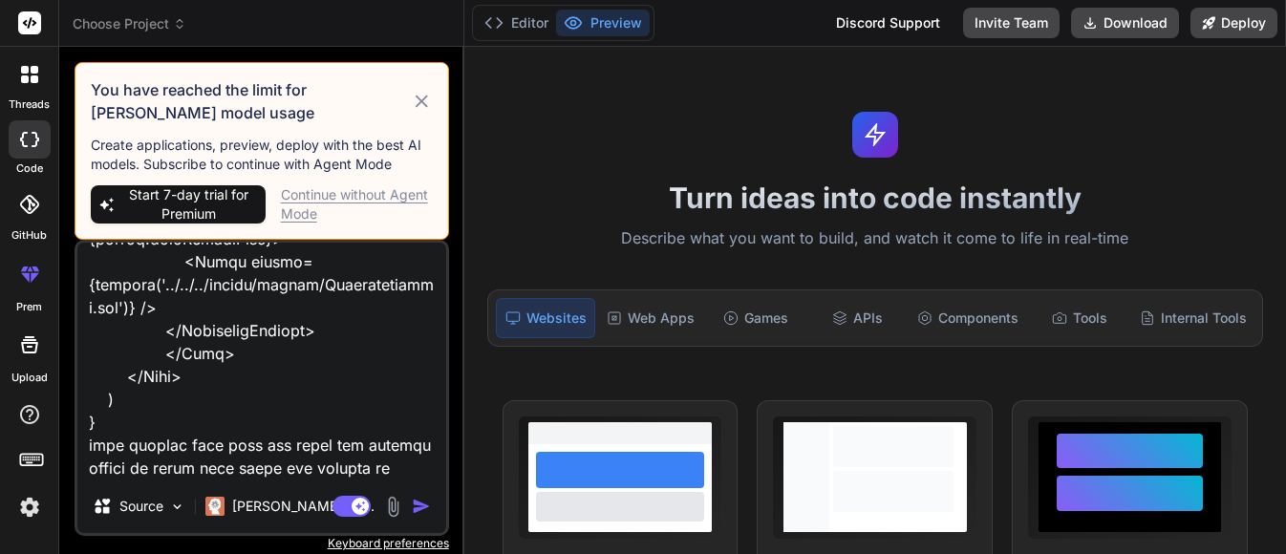
type textarea "const AssignmentCard: React.FC<AssignmentCardProps> = ({ grade, submissionDate,…"
type textarea "x"
type textarea "const AssignmentCard: React.FC<AssignmentCardProps> = ({ grade, submissionDate,…"
type textarea "x"
type textarea "const AssignmentCard: React.FC<AssignmentCardProps> = ({ grade, submissionDate,…"
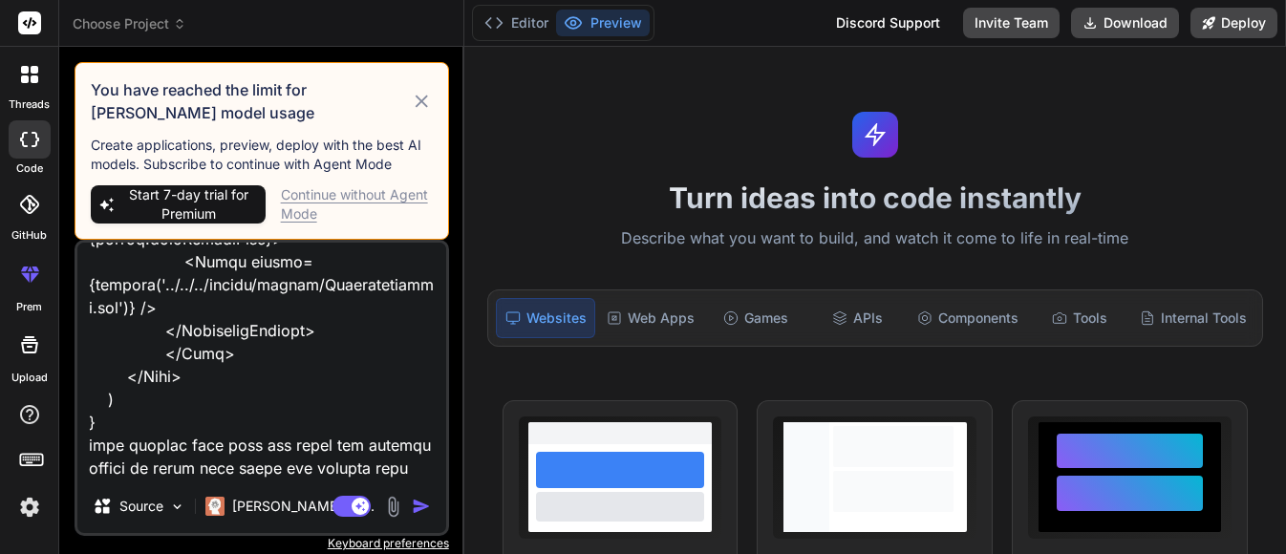
type textarea "x"
type textarea "const AssignmentCard: React.FC<AssignmentCardProps> = ({ grade, submissionDate,…"
type textarea "x"
type textarea "const AssignmentCard: React.FC<AssignmentCardProps> = ({ grade, submissionDate,…"
type textarea "x"
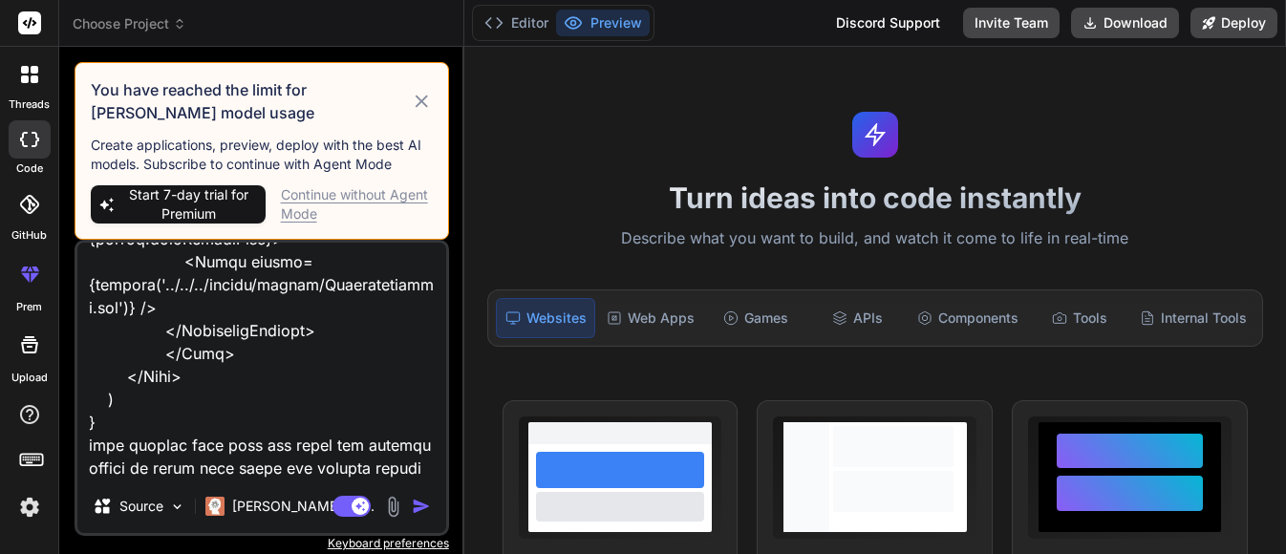
type textarea "const AssignmentCard: React.FC<AssignmentCardProps> = ({ grade, submissionDate,…"
type textarea "x"
type textarea "const AssignmentCard: React.FC<AssignmentCardProps> = ({ grade, submissionDate,…"
type textarea "x"
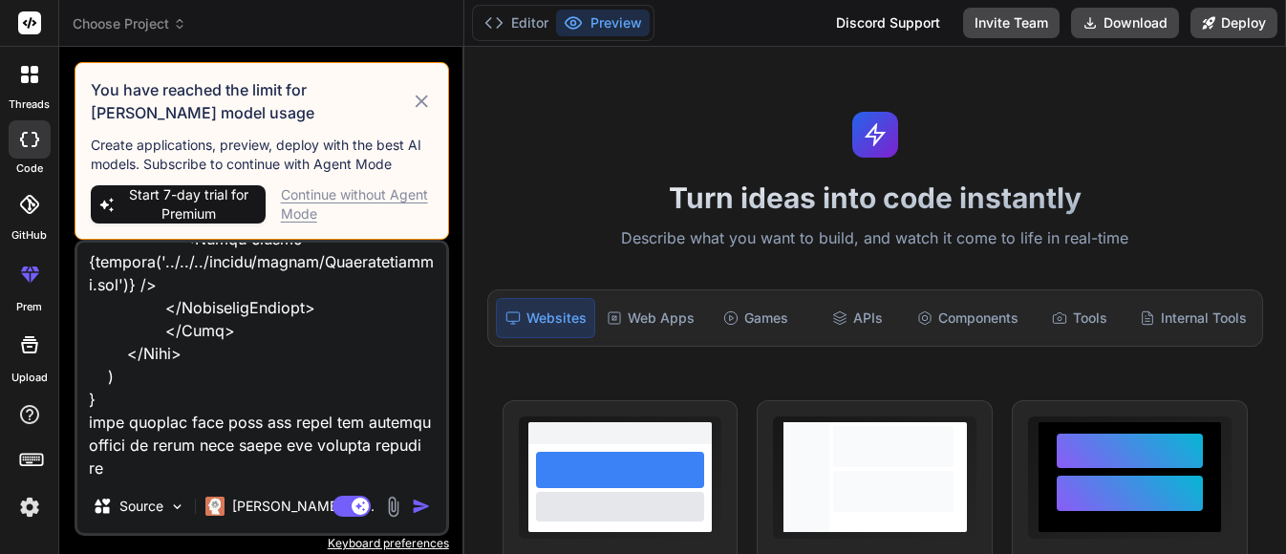
type textarea "const AssignmentCard: React.FC<AssignmentCardProps> = ({ grade, submissionDate,…"
type textarea "x"
type textarea "const AssignmentCard: React.FC<AssignmentCardProps> = ({ grade, submissionDate,…"
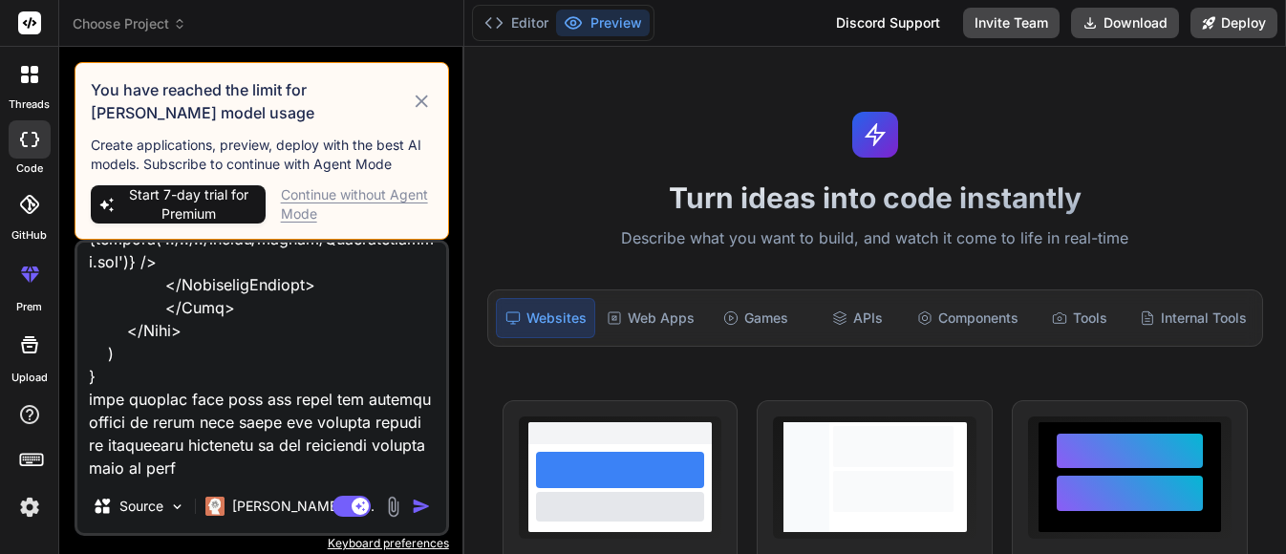
click at [423, 109] on icon at bounding box center [421, 101] width 21 height 23
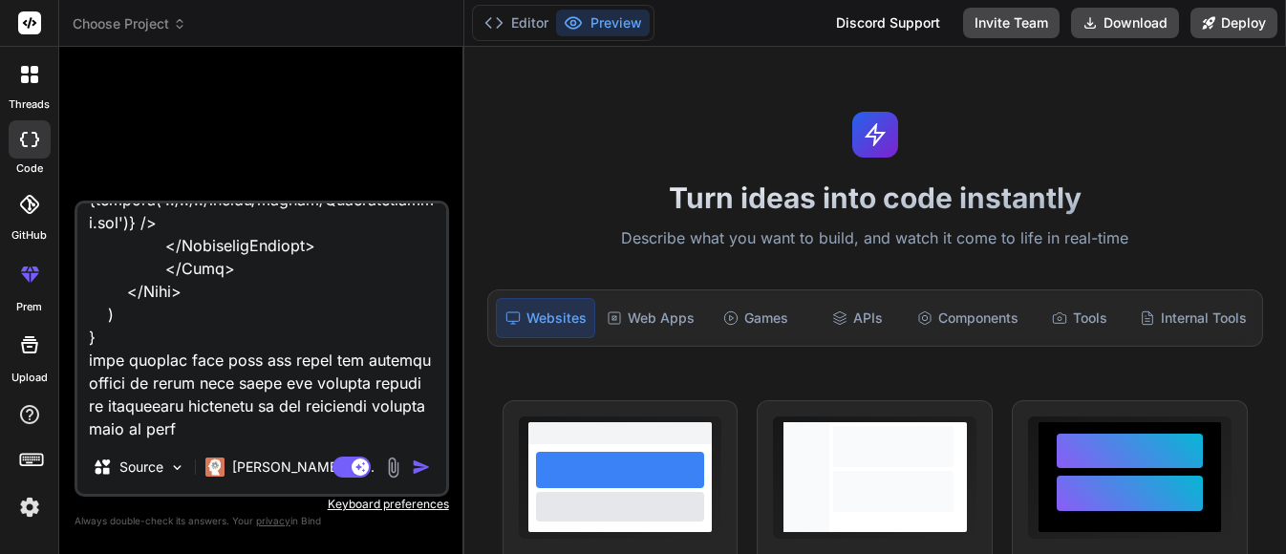
click at [423, 474] on img "button" at bounding box center [421, 467] width 19 height 19
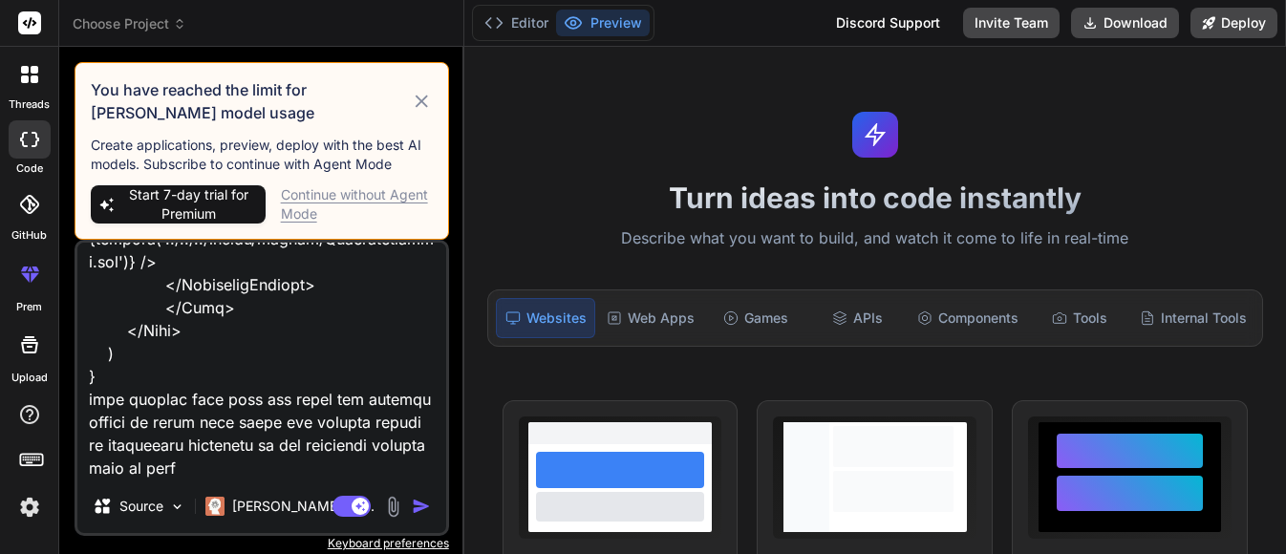
click at [295, 206] on div "Continue without Agent Mode" at bounding box center [357, 204] width 152 height 38
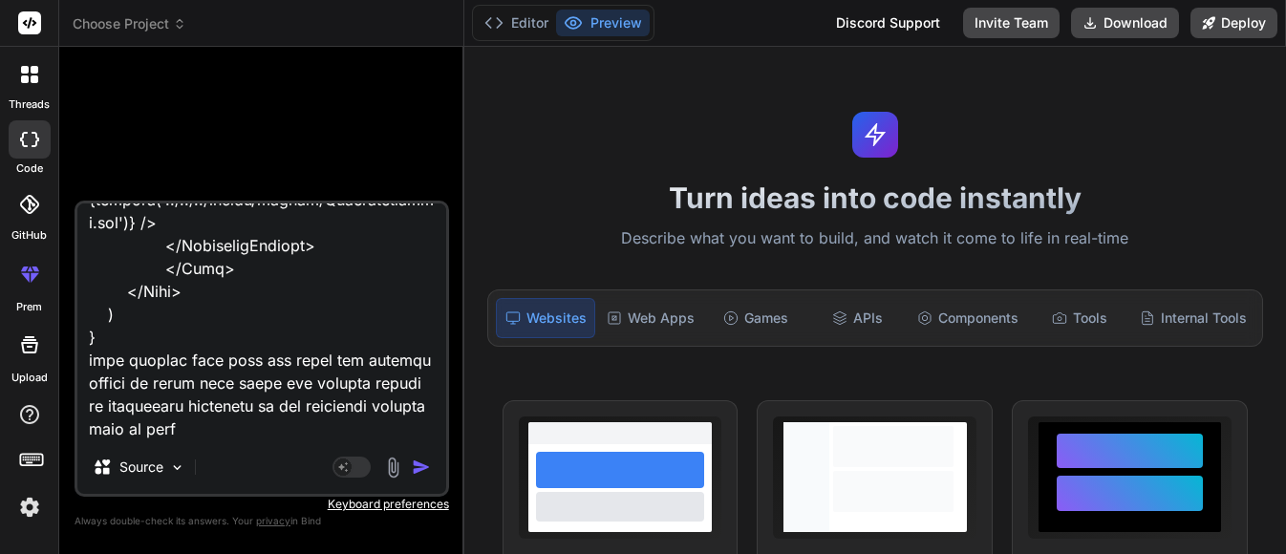
click at [420, 462] on img "button" at bounding box center [421, 467] width 19 height 19
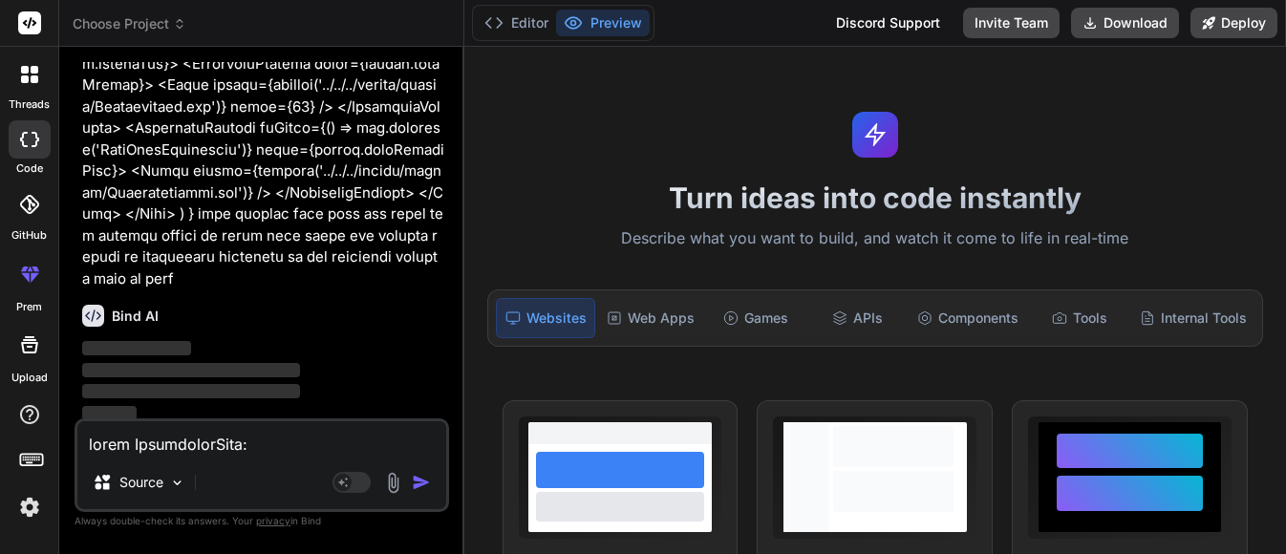
scroll to position [207, 0]
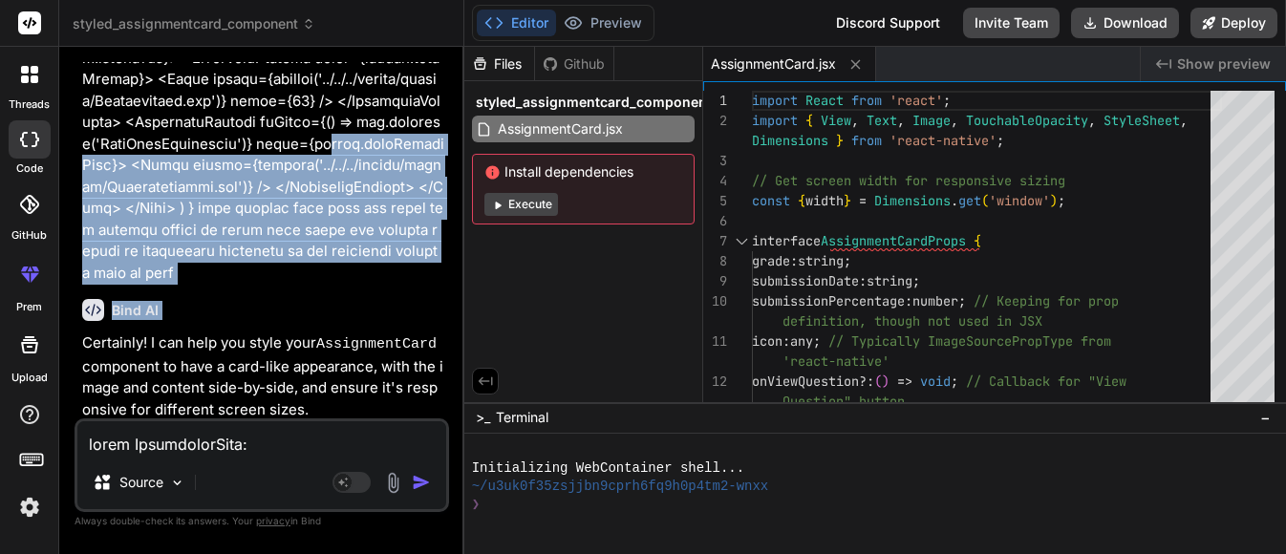
drag, startPoint x: 299, startPoint y: 330, endPoint x: 365, endPoint y: 130, distance: 210.4
click at [360, 133] on div "You Bind AI Certainly! I can help you style your AssignmentCard component to ha…" at bounding box center [263, 240] width 371 height 356
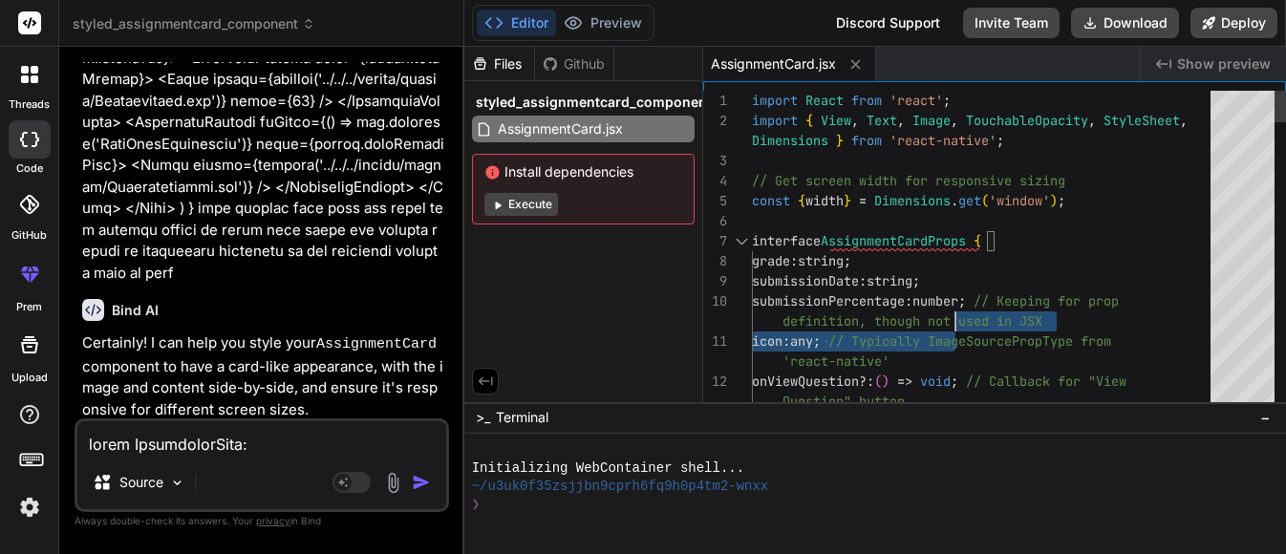
scroll to position [161, 0]
drag, startPoint x: 956, startPoint y: 339, endPoint x: 960, endPoint y: 247, distance: 92.8
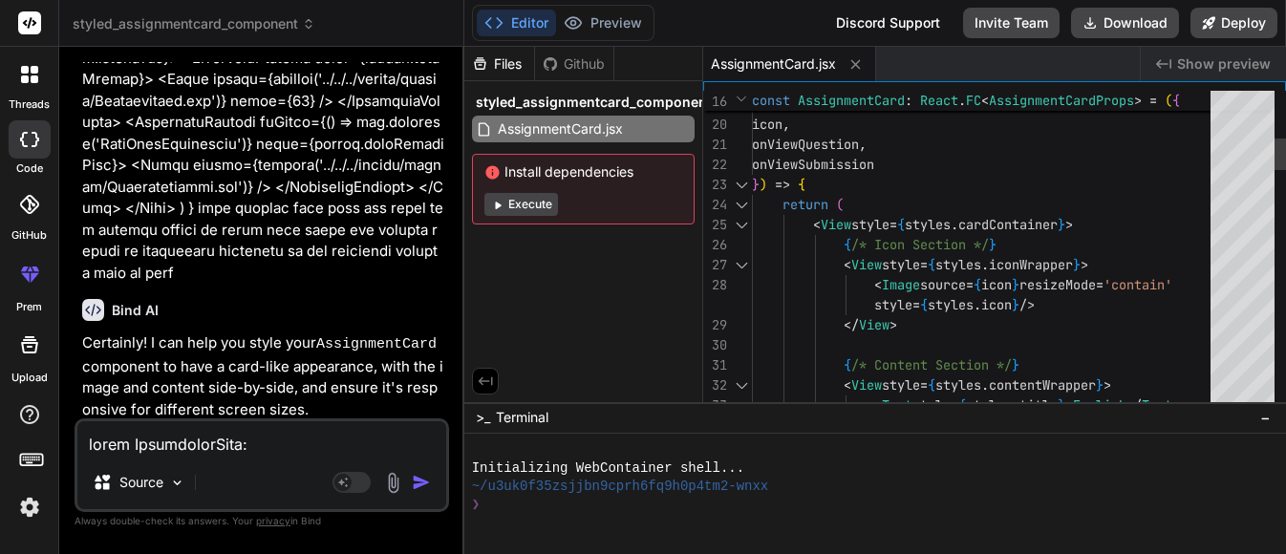
scroll to position [20, 0]
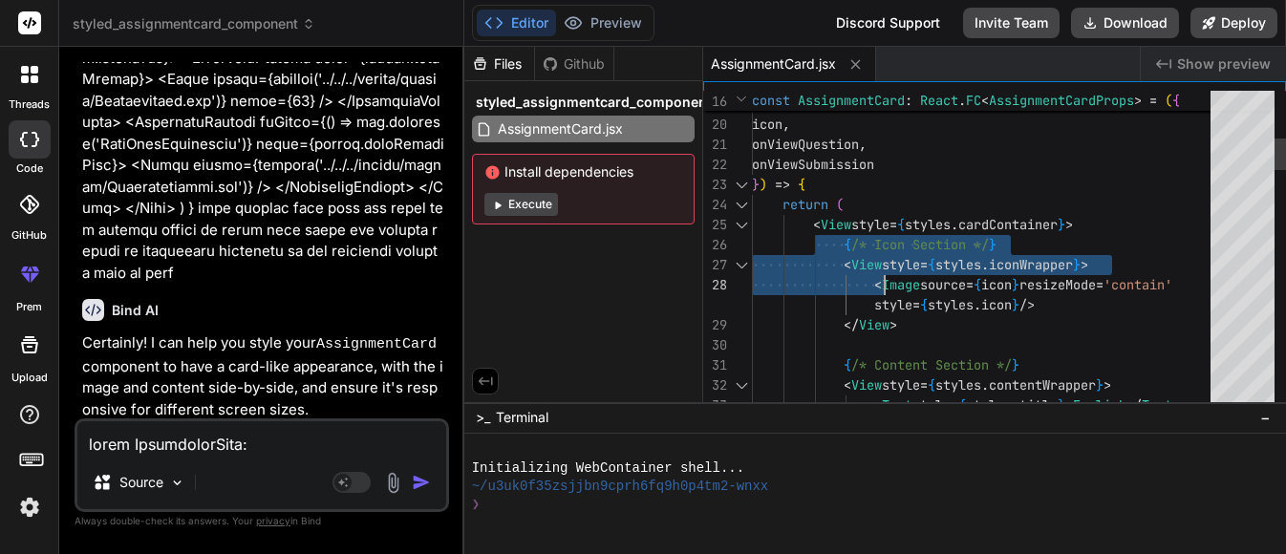
drag, startPoint x: 817, startPoint y: 226, endPoint x: 922, endPoint y: 284, distance: 120.2
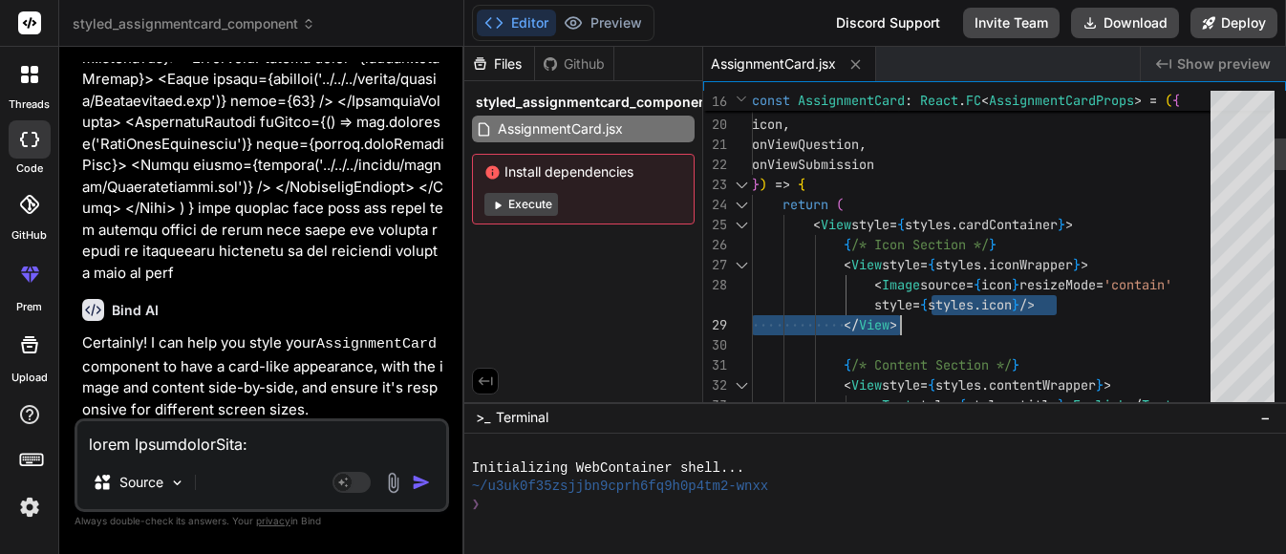
drag, startPoint x: 938, startPoint y: 300, endPoint x: 956, endPoint y: 317, distance: 25.0
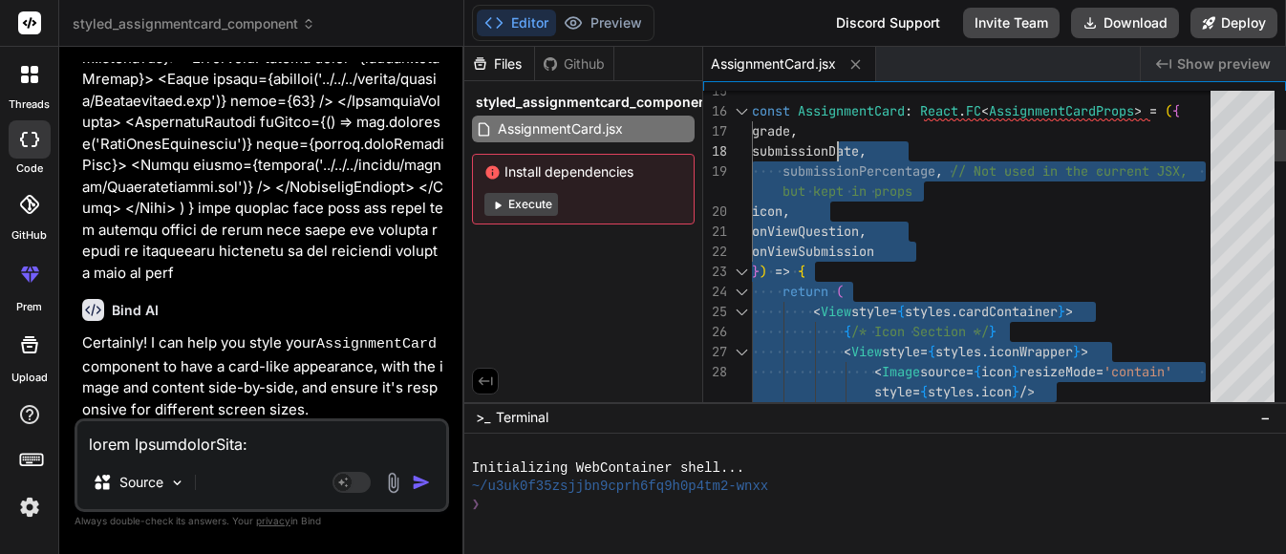
scroll to position [0, 0]
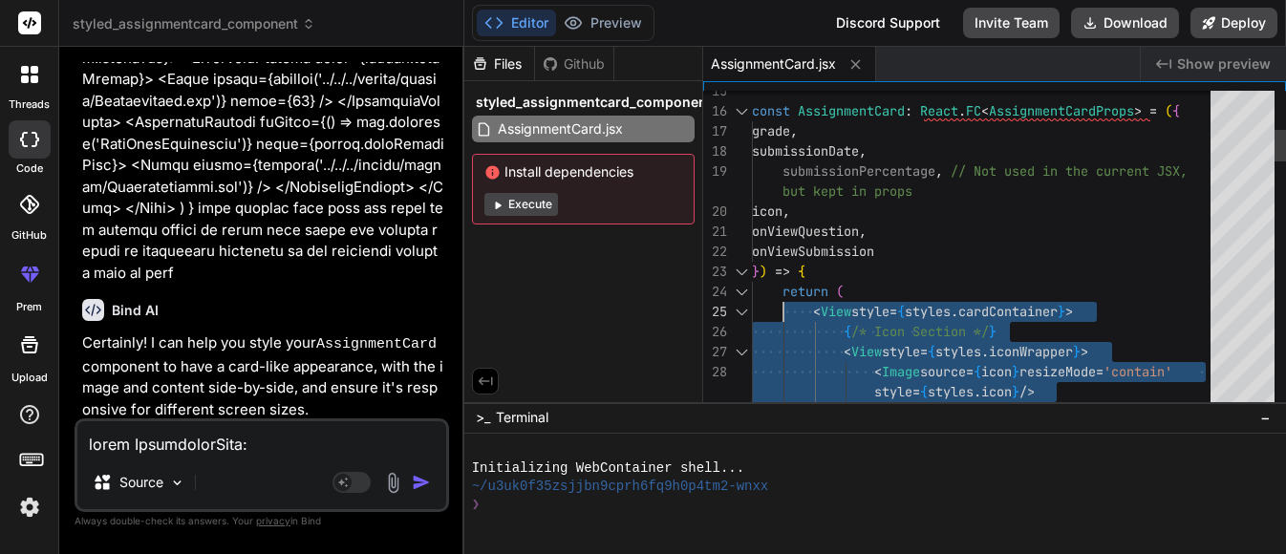
drag, startPoint x: 913, startPoint y: 293, endPoint x: 787, endPoint y: 302, distance: 126.5
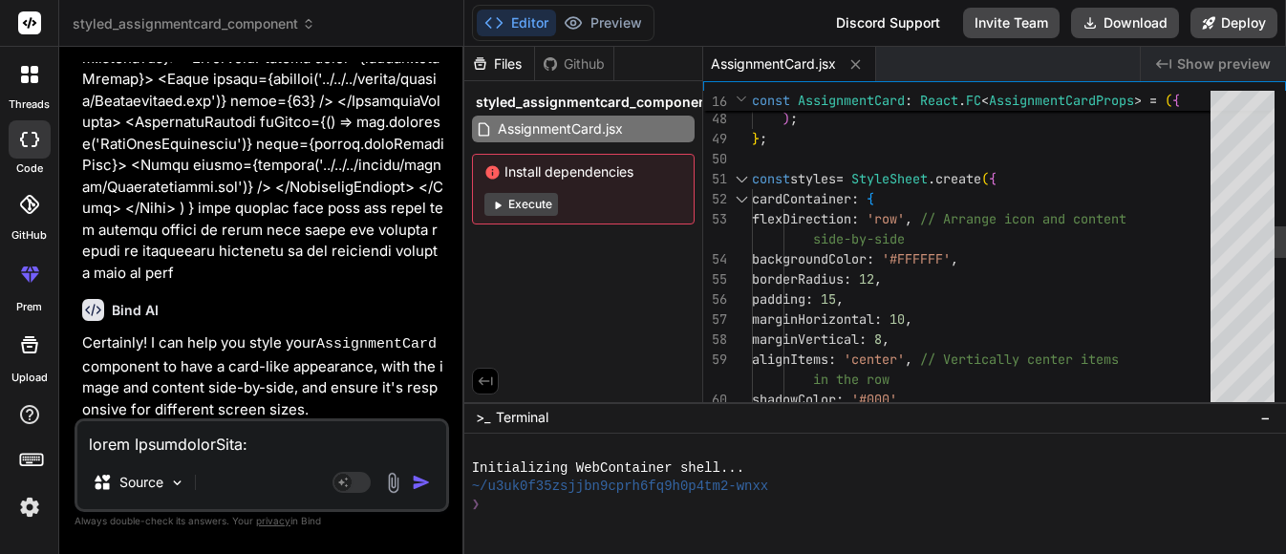
scroll to position [40, 0]
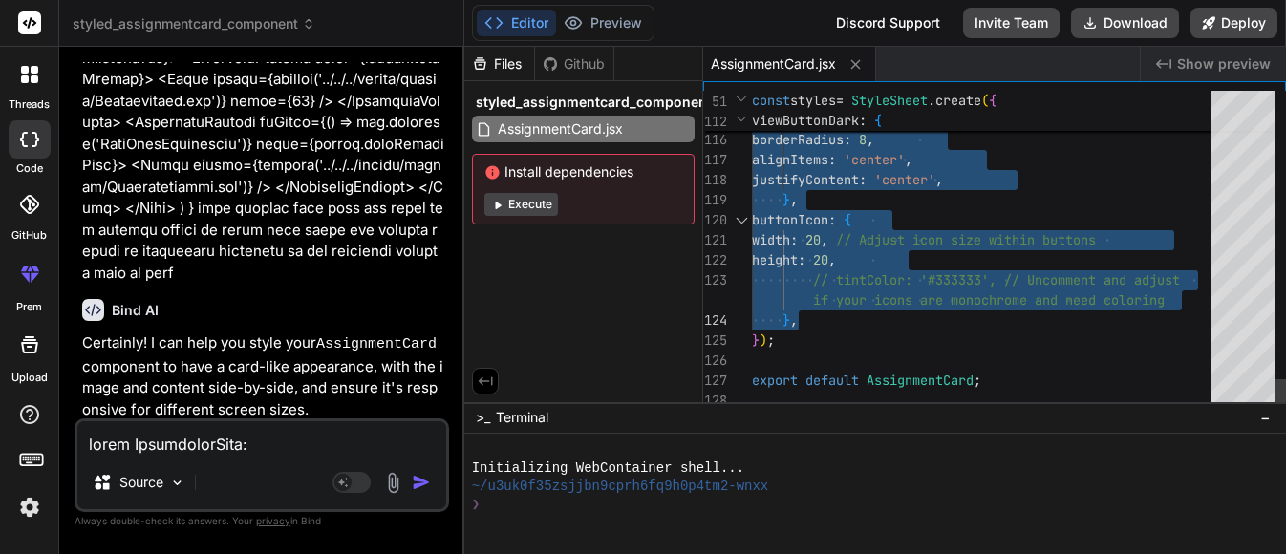
drag, startPoint x: 777, startPoint y: 198, endPoint x: 905, endPoint y: 315, distance: 173.8
click at [330, 446] on textarea at bounding box center [261, 438] width 369 height 34
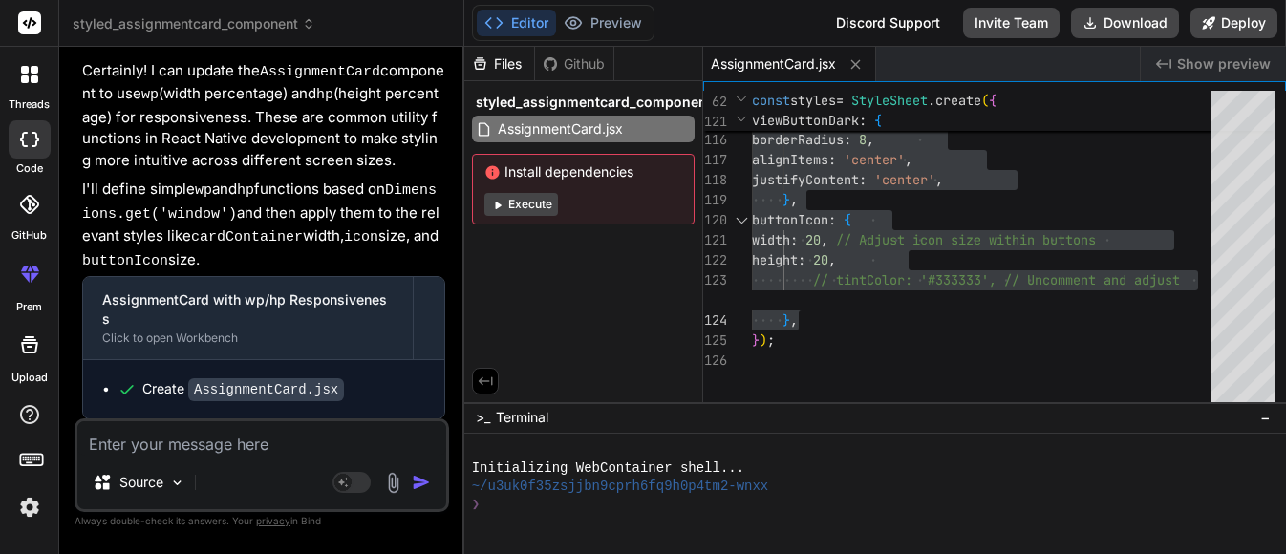
scroll to position [140, 0]
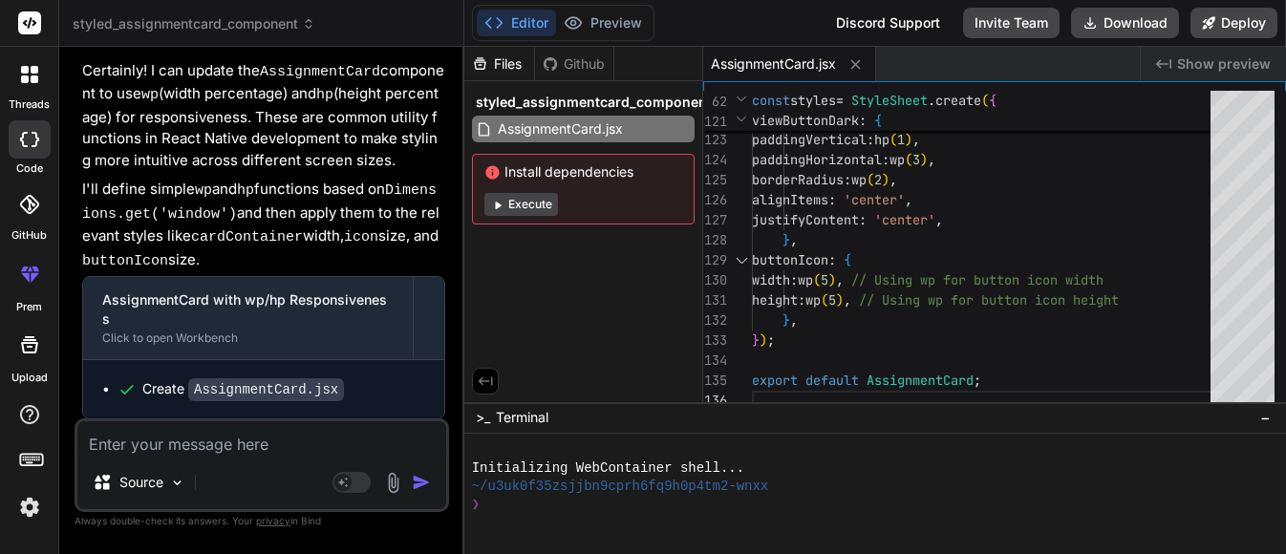
click at [254, 453] on textarea at bounding box center [261, 438] width 369 height 34
paste textarea "<View style={styles.buttonRow}> <TouchableOpacity style={styles.viewButton}> <I…"
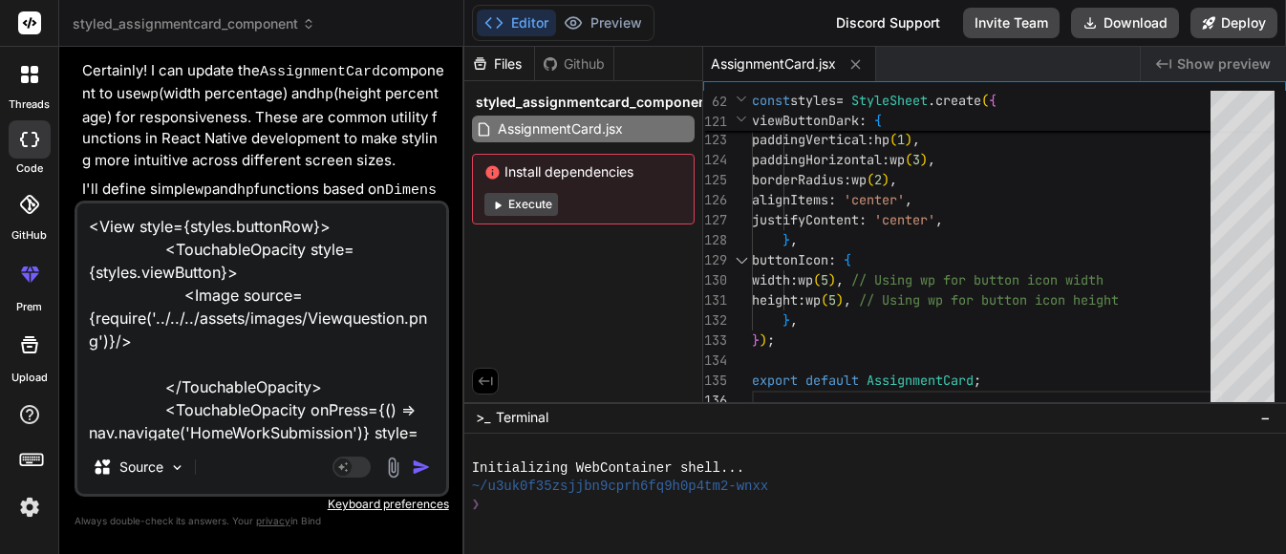
scroll to position [140, 0]
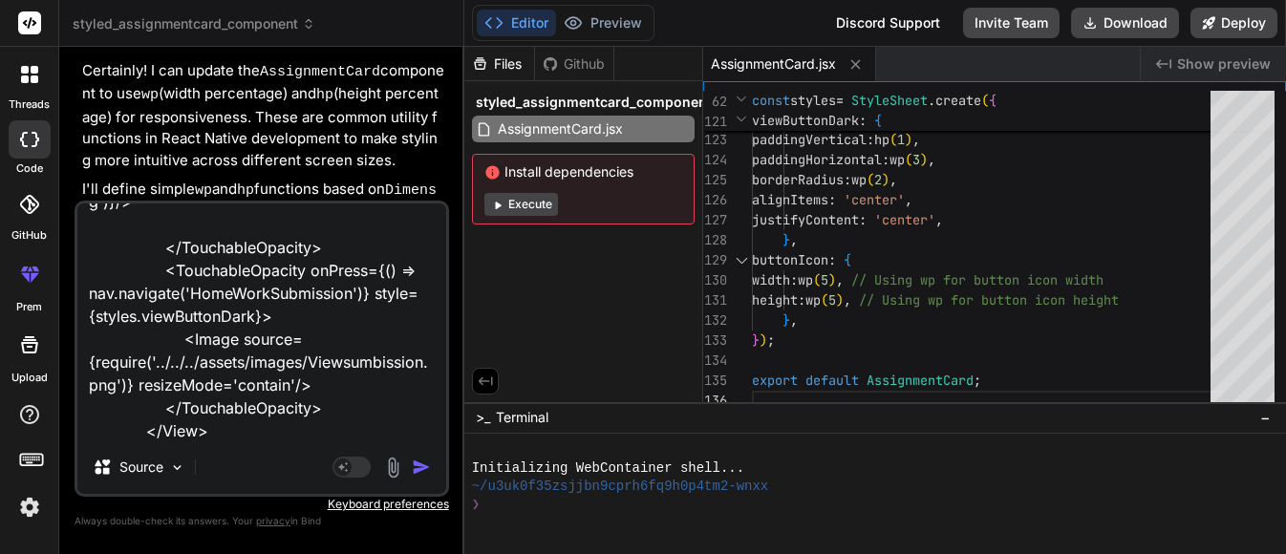
click at [214, 443] on div "<View style={styles.buttonRow}> <TouchableOpacity style={styles.viewButton}> <I…" at bounding box center [262, 349] width 375 height 296
click at [219, 441] on div "<View style={styles.buttonRow}> <TouchableOpacity style={styles.viewButton}> <I…" at bounding box center [262, 349] width 375 height 296
click at [222, 435] on textarea "<View style={styles.buttonRow}> <TouchableOpacity style={styles.viewButton}> <I…" at bounding box center [261, 322] width 369 height 237
paste textarea "buttonRow: { flexDirection: 'row', marginTop: hp('2%'), marginLeft: wp('15%'), …"
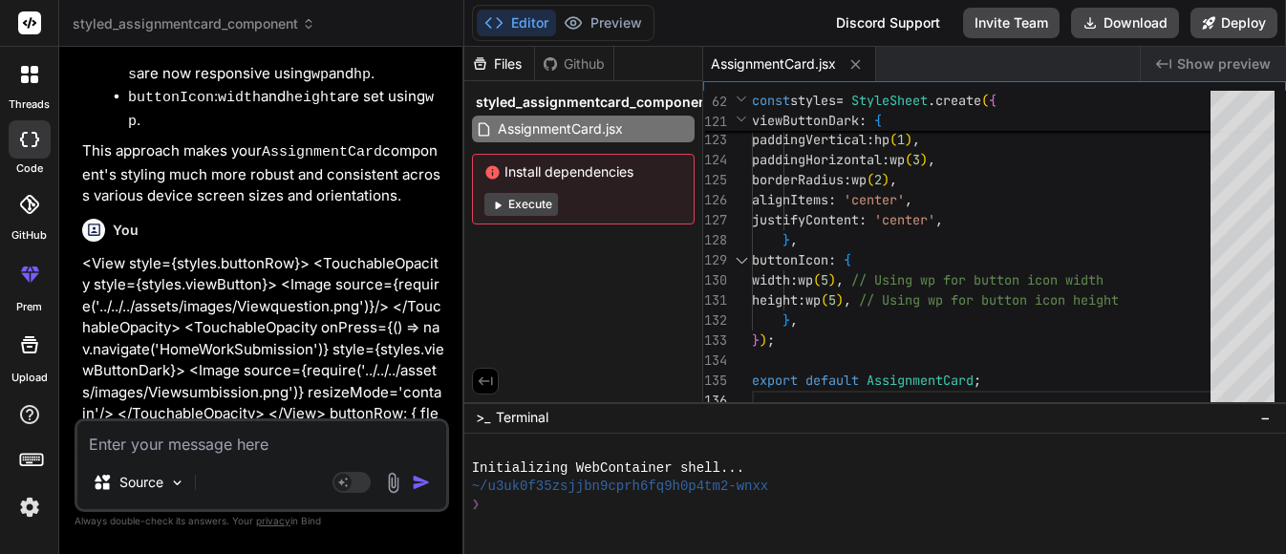
scroll to position [2991, 0]
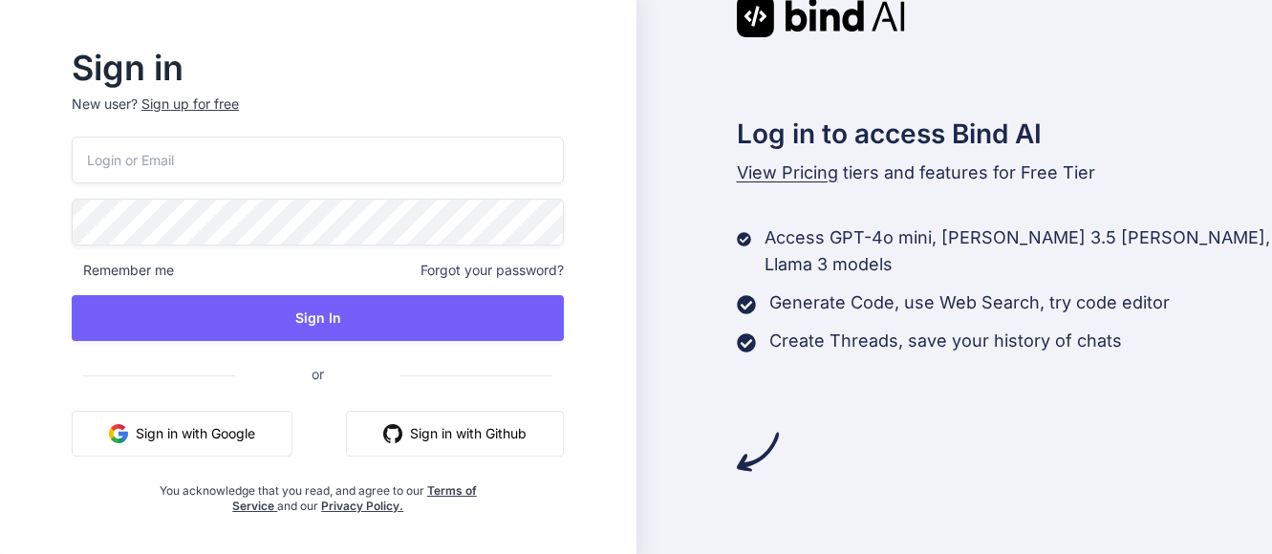
click at [359, 189] on div "Remember me Forgot your password? Sign In or Sign in with Google Sign in with G…" at bounding box center [318, 326] width 492 height 378
click at [362, 181] on input "email" at bounding box center [318, 160] width 492 height 47
type input "[EMAIL_ADDRESS][DOMAIN_NAME]"
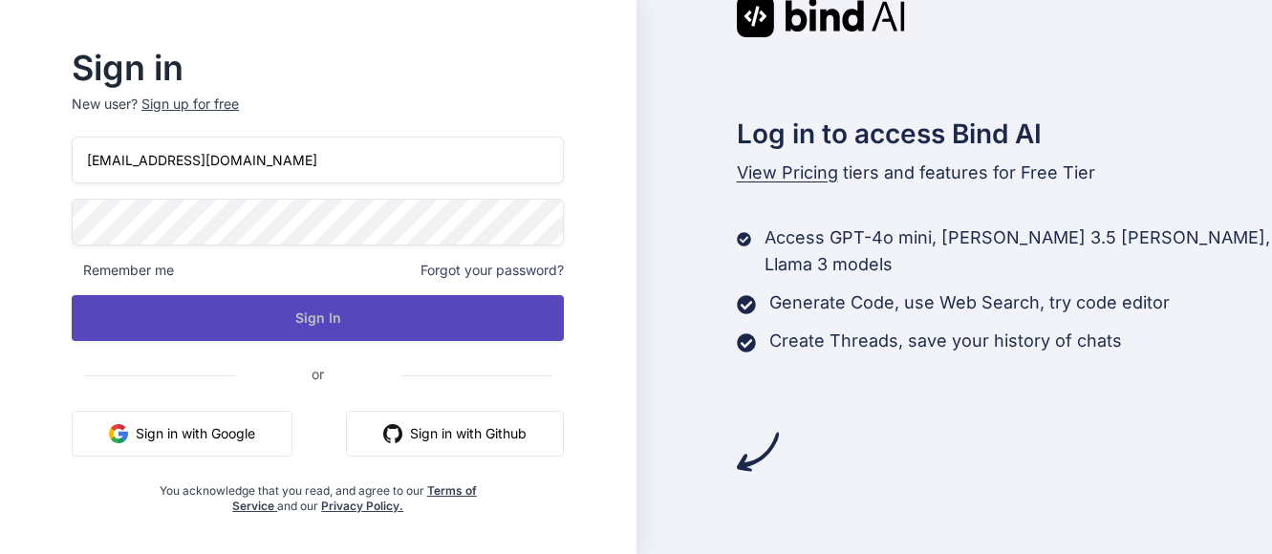
click at [413, 340] on button "Sign In" at bounding box center [318, 318] width 492 height 46
